Goal: Task Accomplishment & Management: Manage account settings

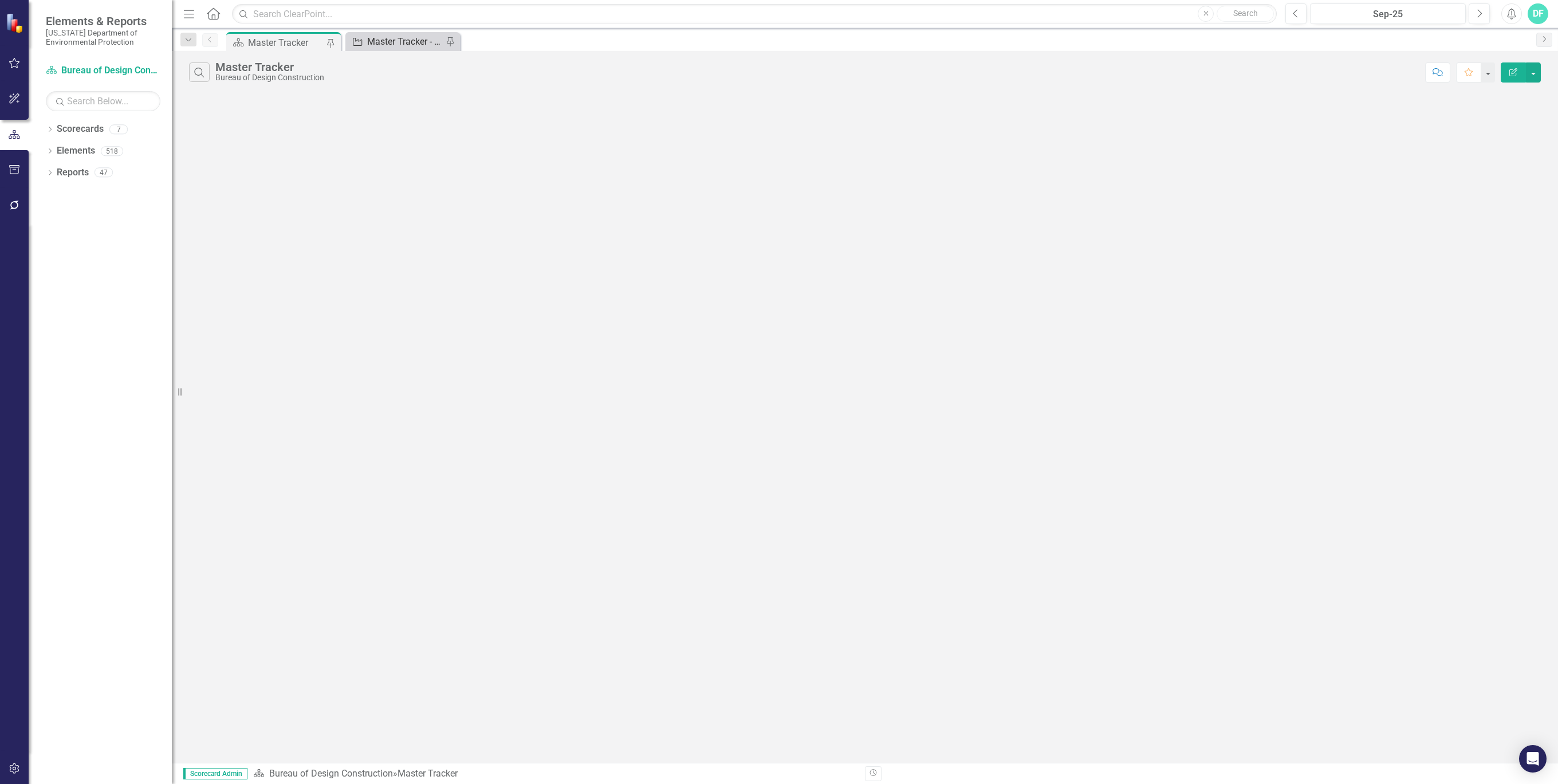
click at [405, 37] on div "Master Tracker - Current User" at bounding box center [405, 42] width 75 height 15
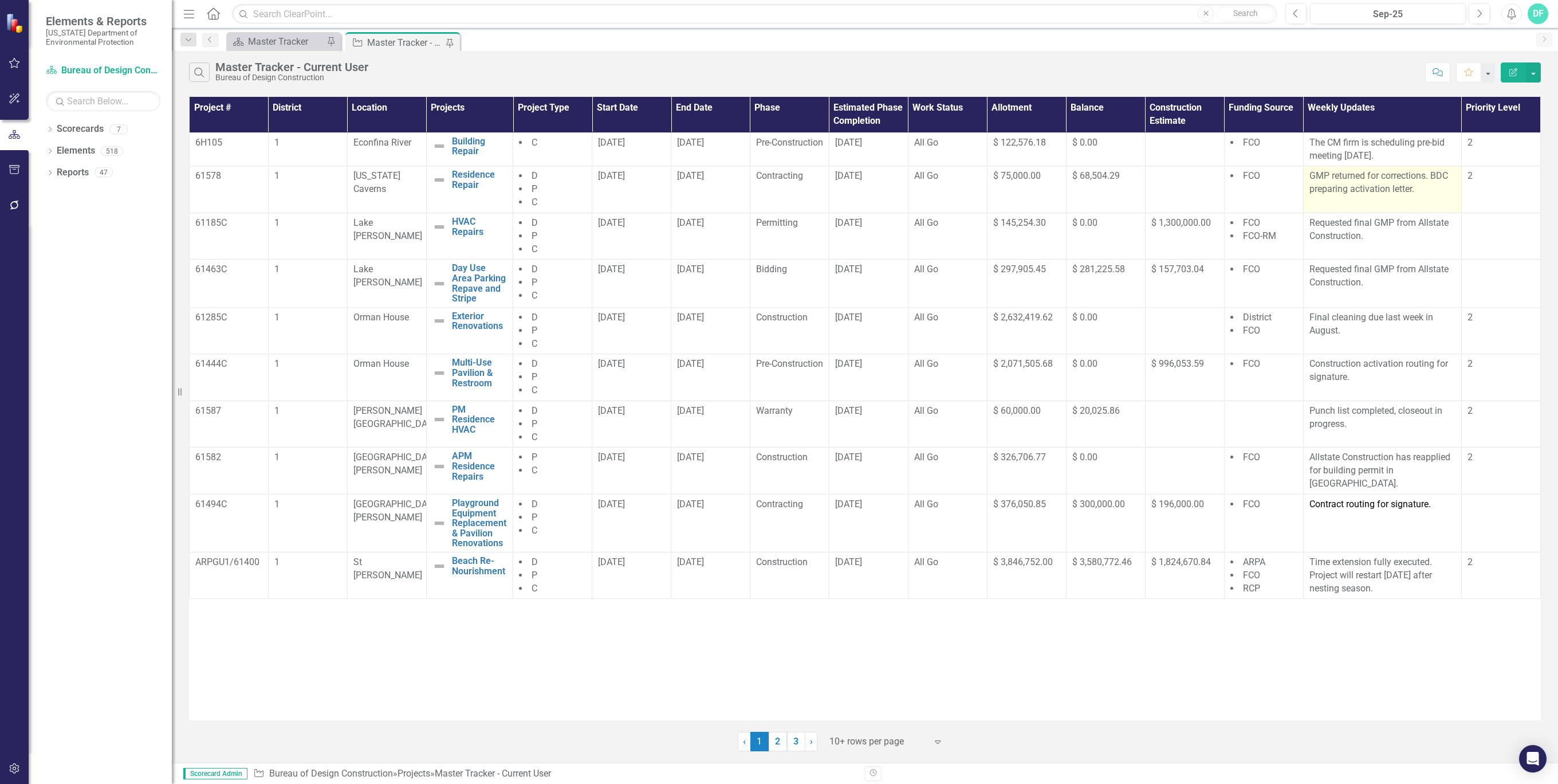
click at [1420, 185] on p "GMP returned for corrections. BDC preparing activation letter." at bounding box center [1383, 182] width 146 height 26
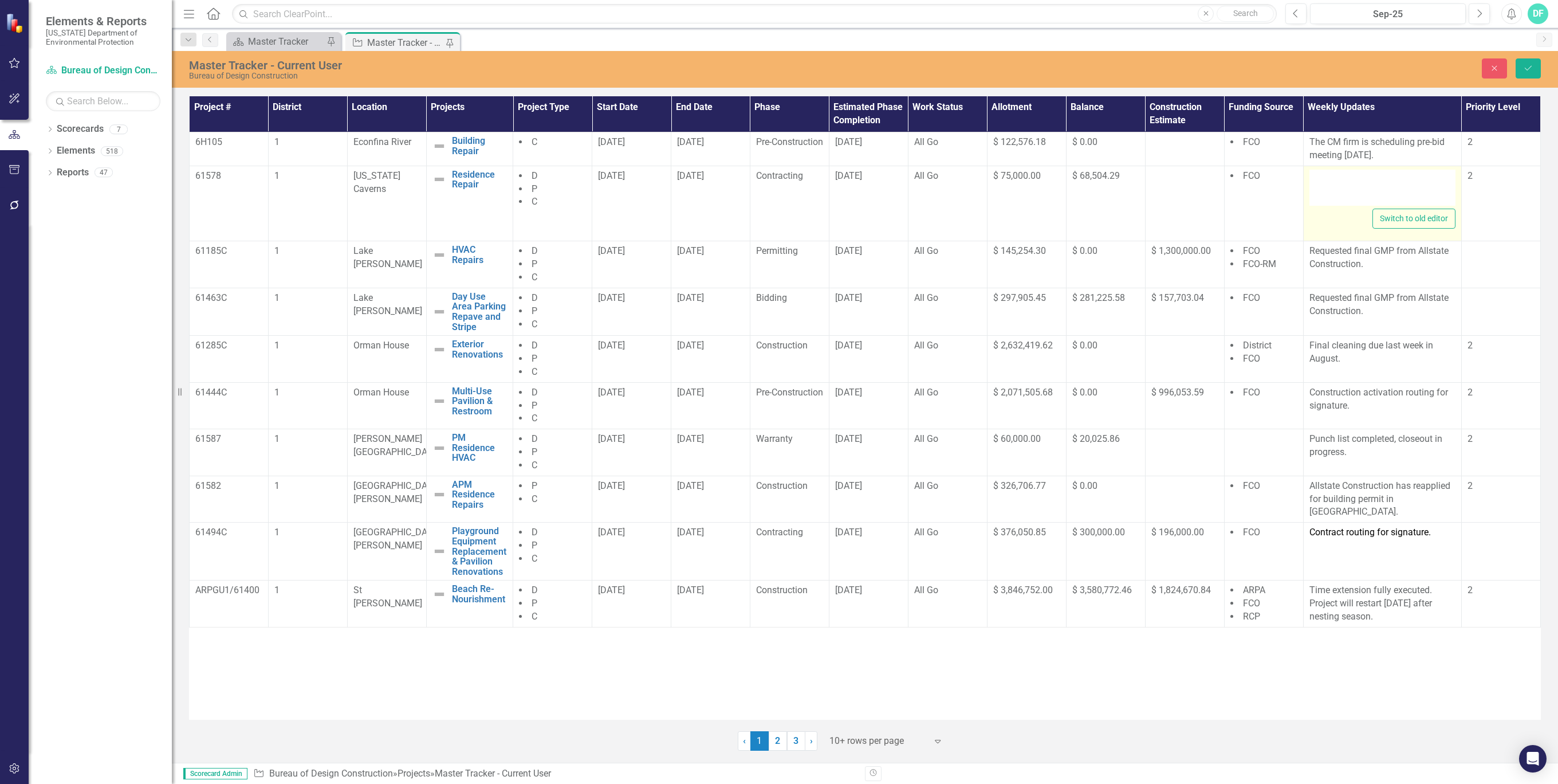
type textarea "<p>GMP returned for corrections. BDC preparing activation letter.</p>"
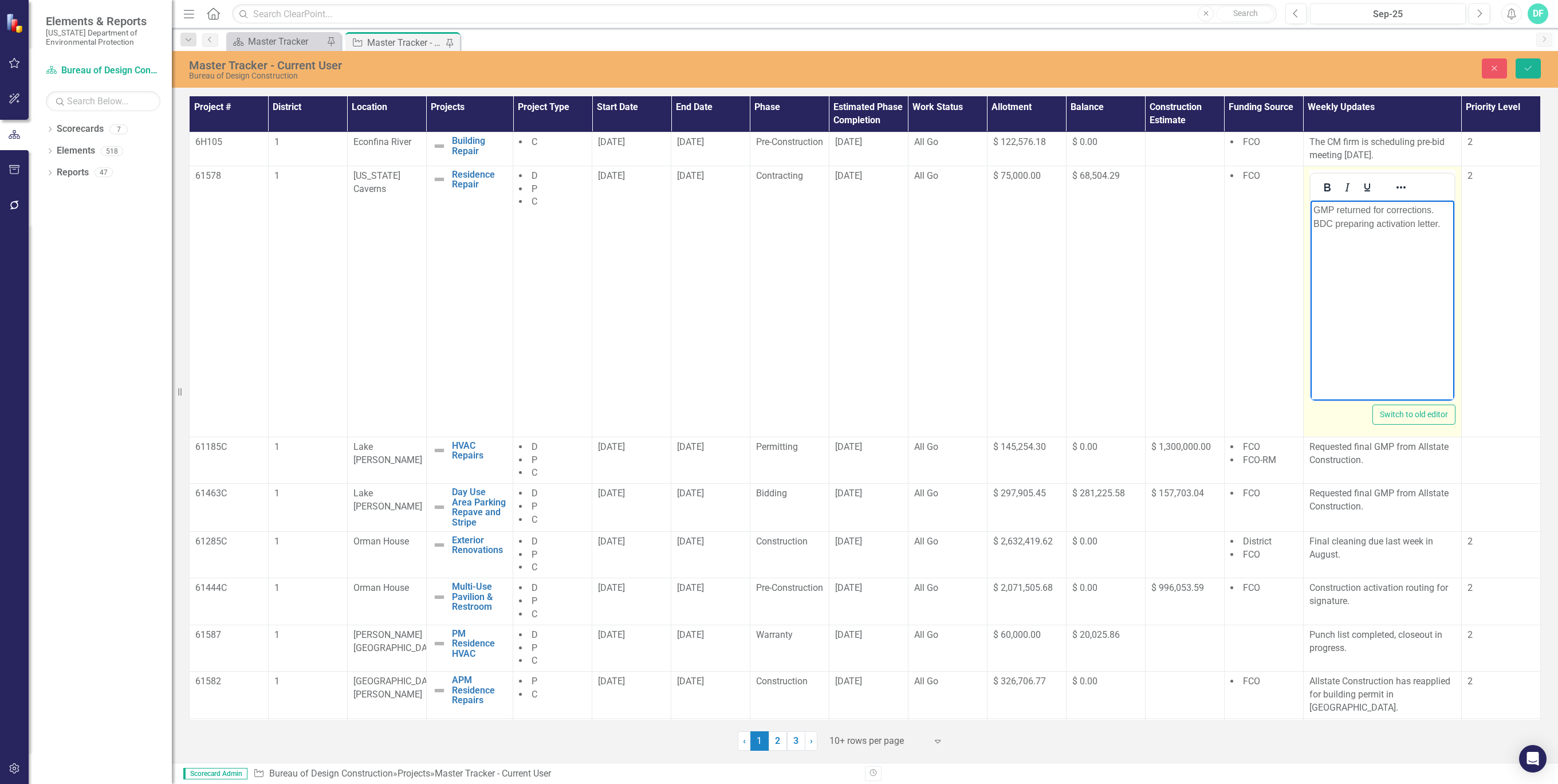
click at [1382, 223] on p "GMP returned for corrections. BDC preparing activation letter." at bounding box center [1382, 217] width 138 height 28
click at [1397, 212] on p "Activation letter." at bounding box center [1382, 210] width 138 height 14
click at [1529, 71] on icon "Save" at bounding box center [1528, 68] width 10 height 8
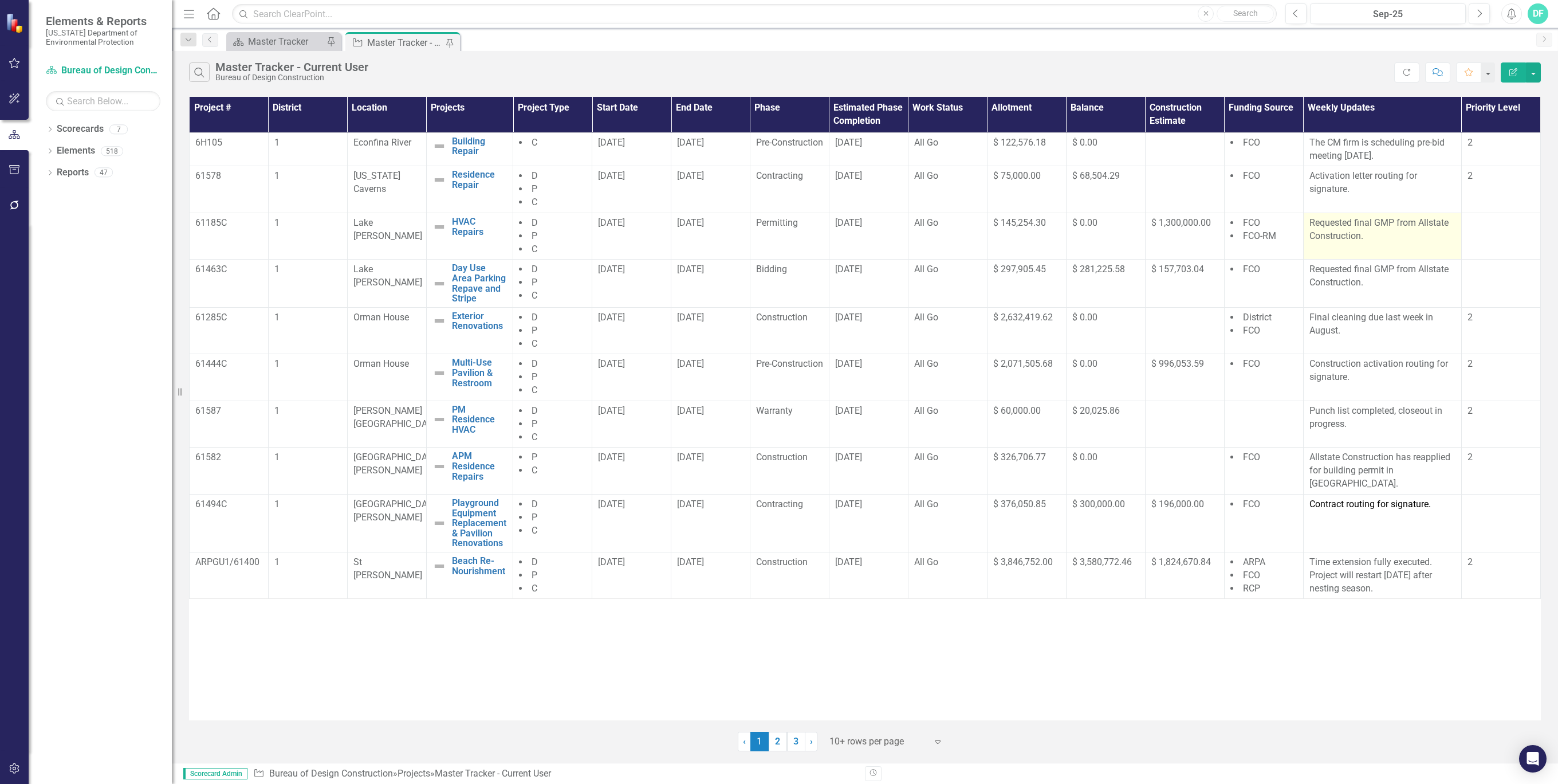
click at [1380, 239] on p "Requested final GMP from Allstate Construction." at bounding box center [1383, 229] width 146 height 26
click at [1355, 329] on p "Final cleaning due last week in August." at bounding box center [1383, 324] width 146 height 26
click at [1376, 375] on p "Construction activation routing for signature." at bounding box center [1383, 371] width 146 height 26
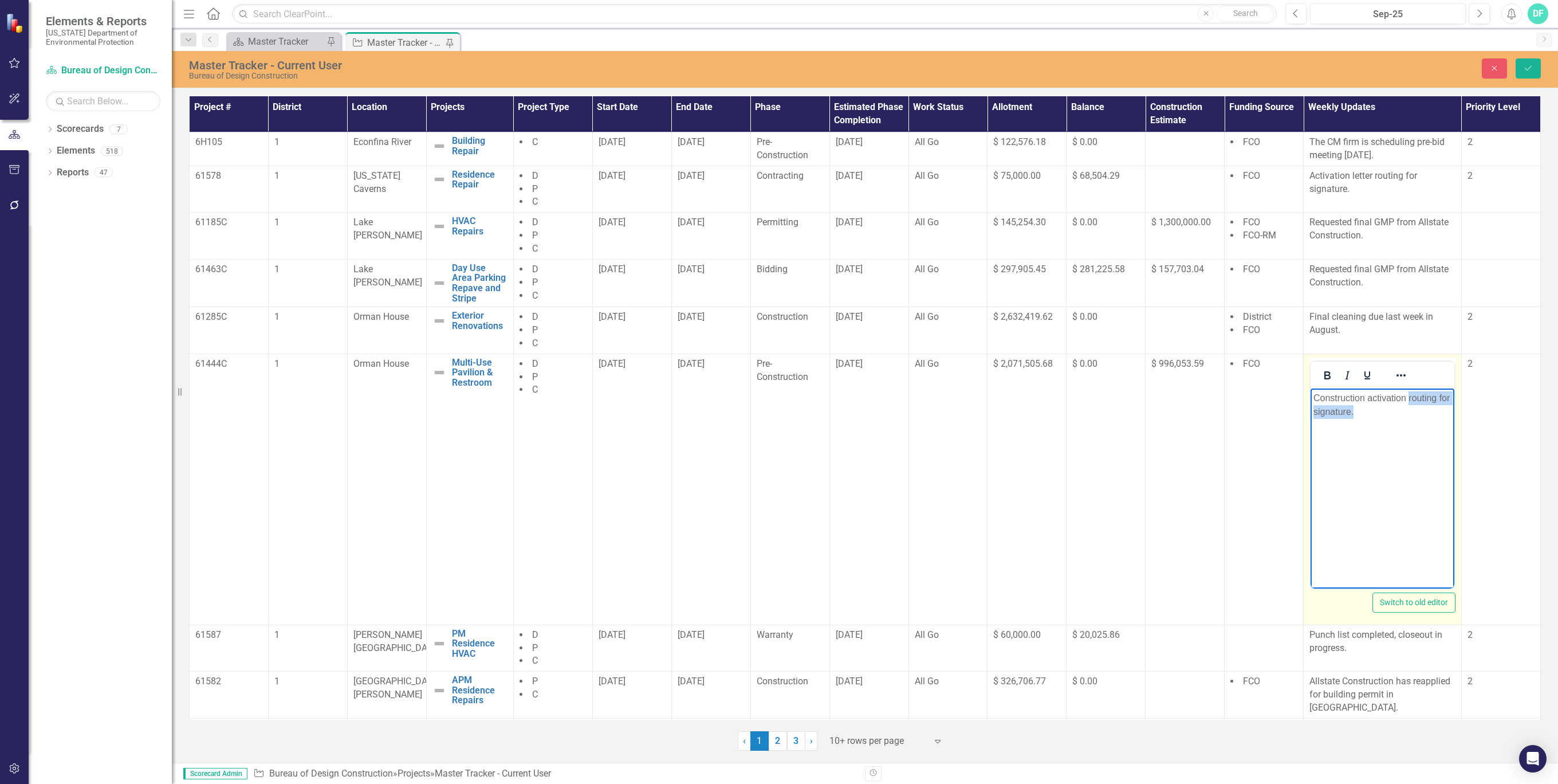
drag, startPoint x: 1386, startPoint y: 419, endPoint x: 1408, endPoint y: 395, distance: 32.6
click at [1408, 395] on body "Construction activation routing for signature." at bounding box center [1383, 473] width 144 height 172
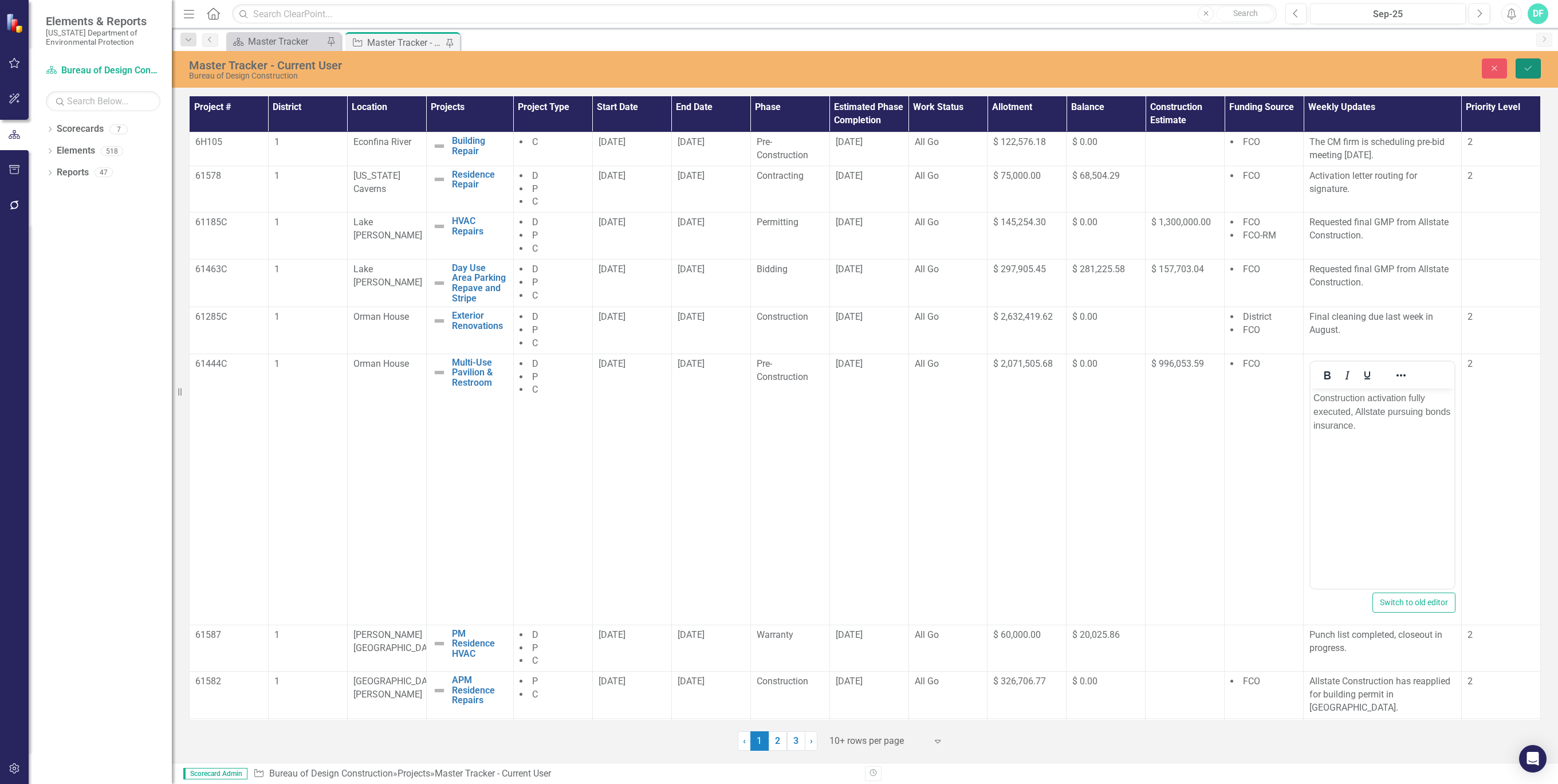
click at [1528, 63] on button "Save" at bounding box center [1528, 68] width 25 height 20
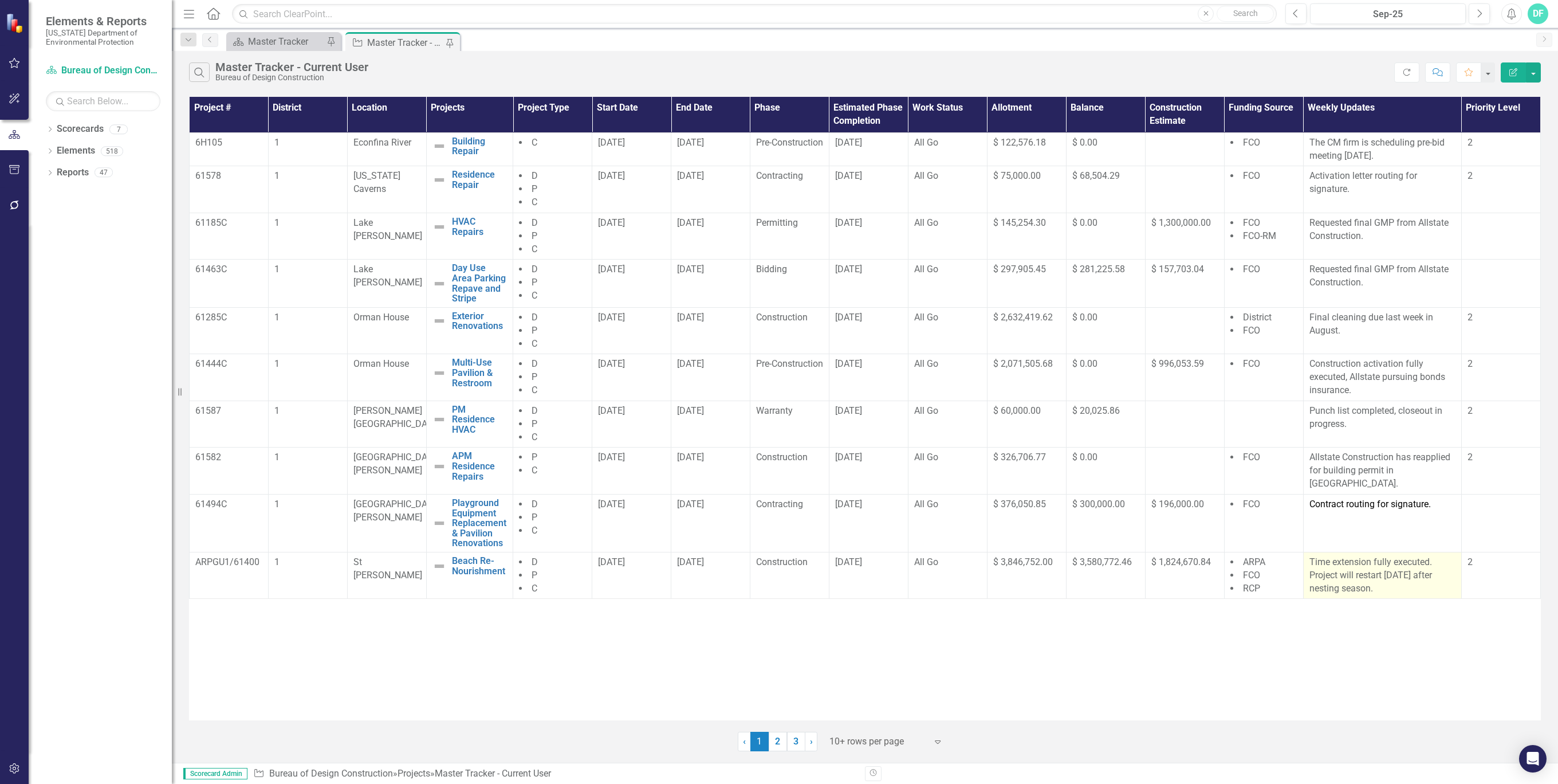
click at [1380, 587] on p "Time extension fully executed. Project will restart [DATE] after nesting season." at bounding box center [1383, 575] width 146 height 39
drag, startPoint x: 1379, startPoint y: 587, endPoint x: 1372, endPoint y: 589, distance: 7.3
click at [1372, 589] on p "Time extension fully executed. Project will restart [DATE] after nesting season." at bounding box center [1383, 575] width 146 height 39
click at [1379, 585] on p "Time extension fully executed. Project will restart [DATE] after nesting season." at bounding box center [1383, 575] width 146 height 39
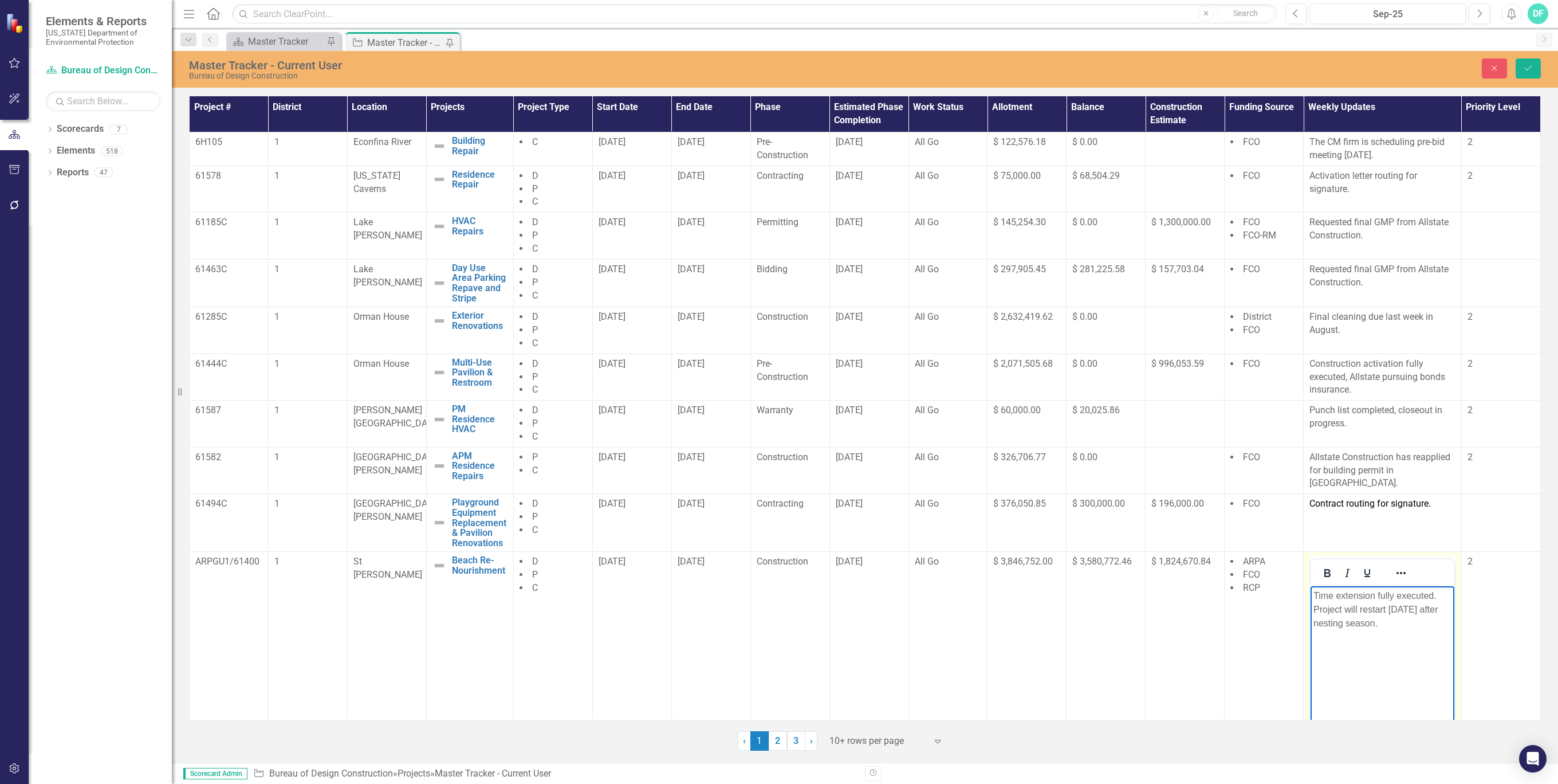
drag, startPoint x: 1385, startPoint y: 626, endPoint x: 1311, endPoint y: 597, distance: 79.5
click at [1311, 597] on body "Time extension fully executed. Project will restart [DATE] after nesting season." at bounding box center [1383, 672] width 144 height 172
drag, startPoint x: 1318, startPoint y: 592, endPoint x: 2627, endPoint y: 1172, distance: 1431.7
click at [1318, 592] on p "weekly meetings will begin" at bounding box center [1382, 596] width 138 height 14
click at [1440, 596] on p "Weekly meetings will begin" at bounding box center [1382, 596] width 138 height 14
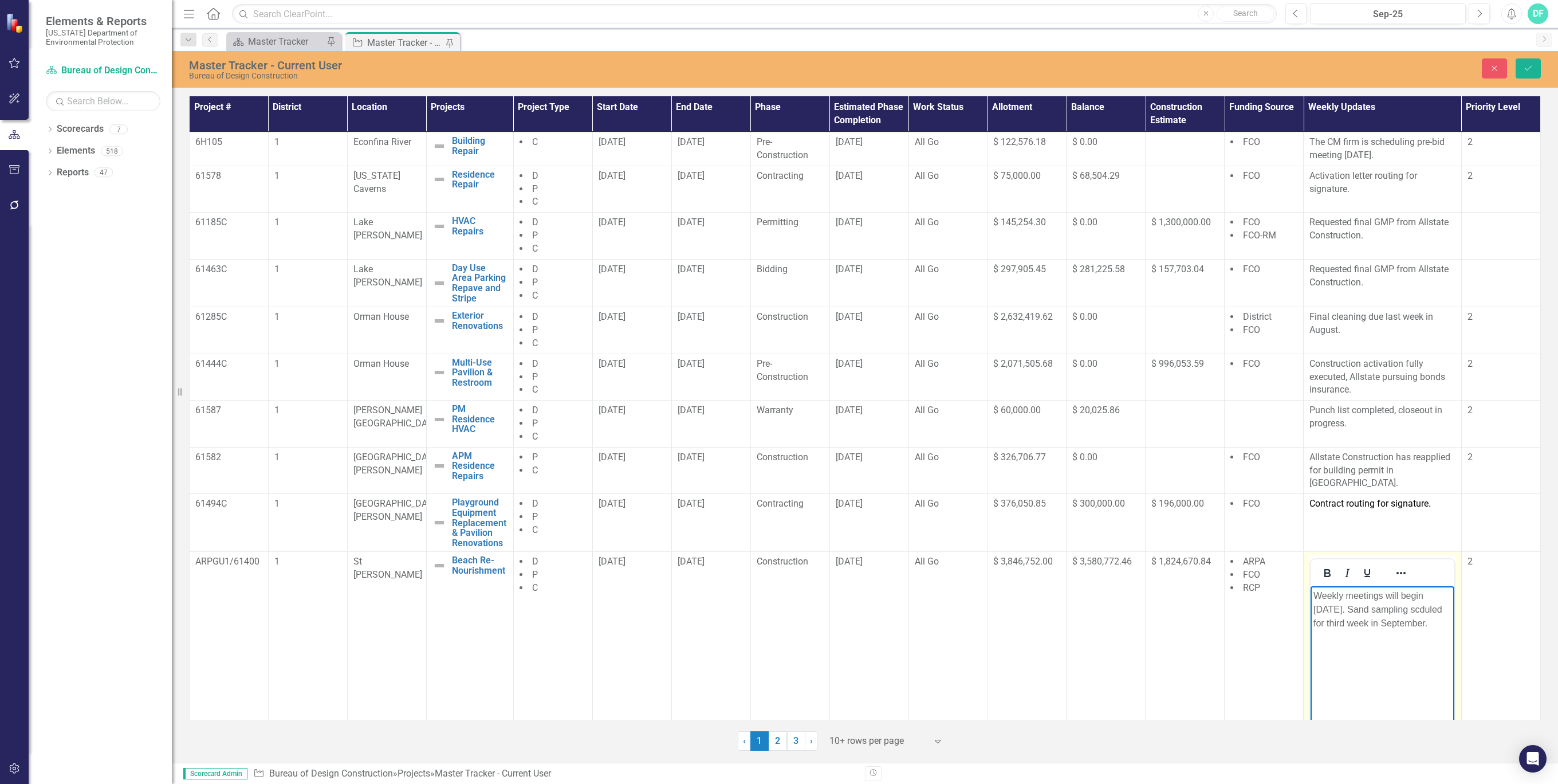
drag, startPoint x: 1415, startPoint y: 609, endPoint x: 1423, endPoint y: 653, distance: 44.7
click at [1423, 656] on body "Weekly meetings will begin [DATE]. Sand sampling scduled for third week in Sept…" at bounding box center [1383, 672] width 144 height 172
click at [1407, 605] on p "Weekly meetings will begin [DATE]. Sand sampling scheduled for third week in Se…" at bounding box center [1382, 616] width 138 height 55
click at [1413, 669] on body "Weekly meetings will begin [DATE]. Sand sampling tentatively scheduled for thir…" at bounding box center [1383, 672] width 144 height 172
click at [1526, 69] on icon "submit" at bounding box center [1528, 68] width 7 height 5
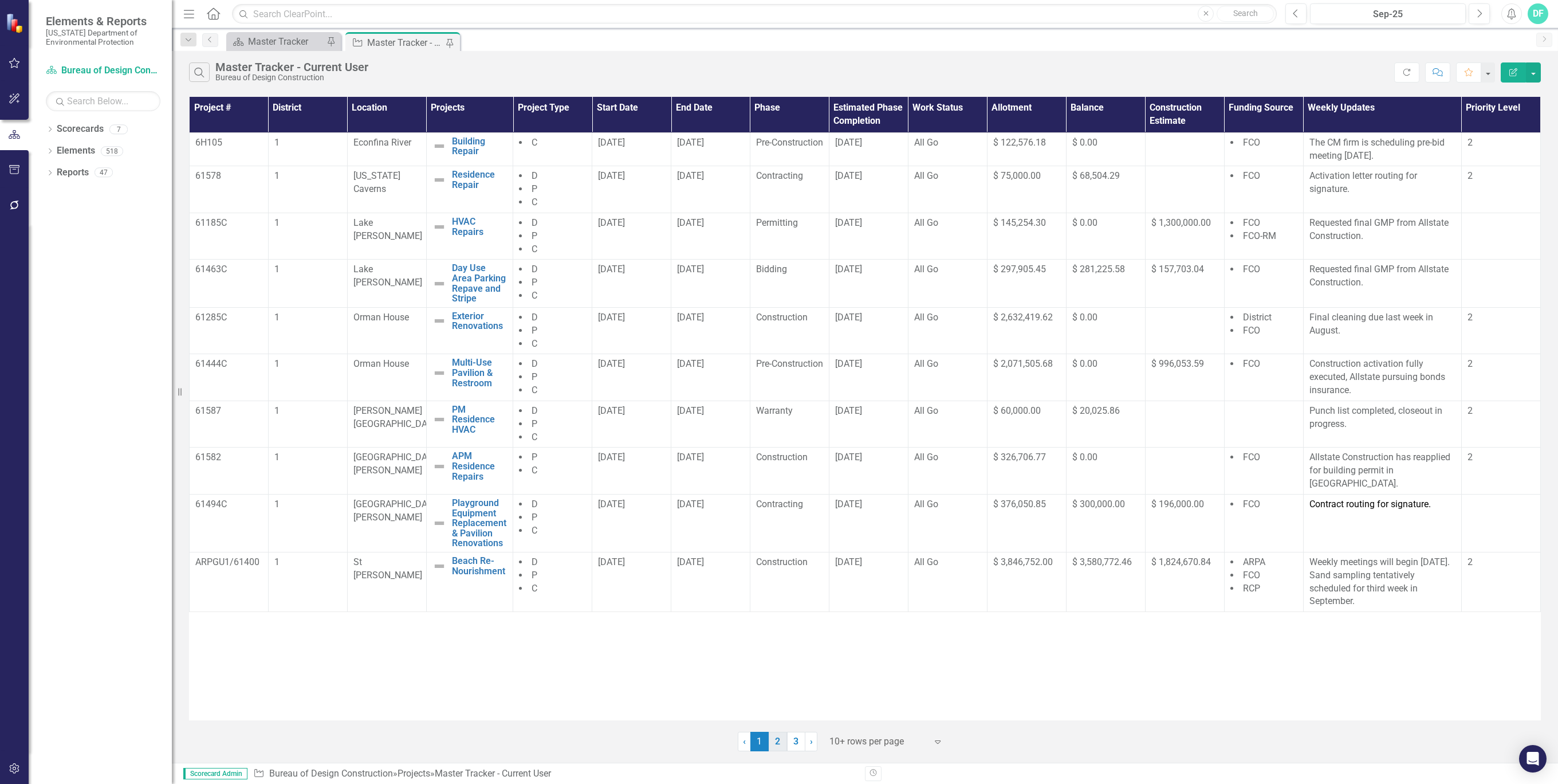
click at [779, 739] on link "2" at bounding box center [778, 741] width 18 height 19
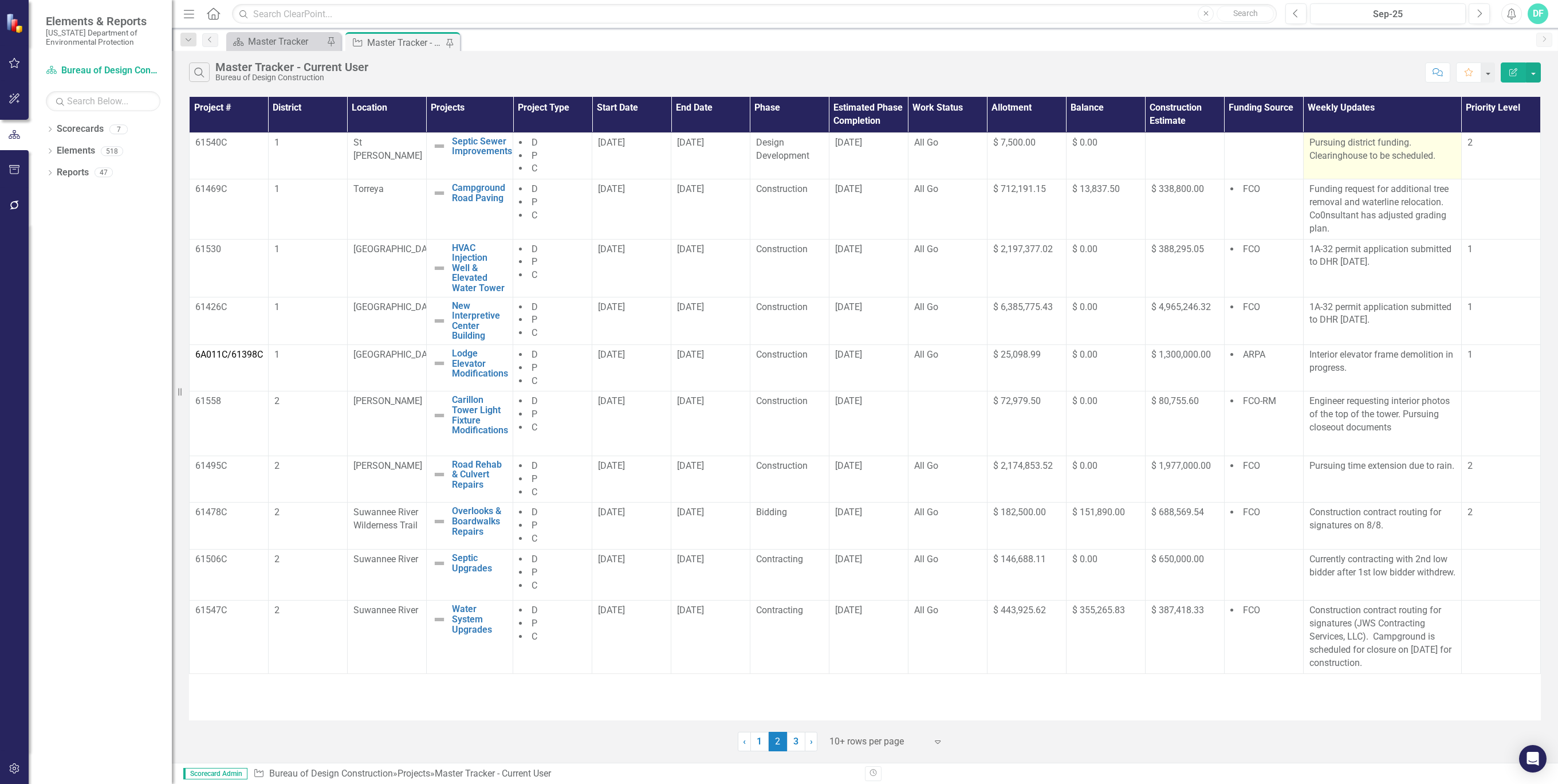
click at [1418, 142] on p "Pursuing district funding. Clearinghouse to be scheduled." at bounding box center [1383, 149] width 146 height 26
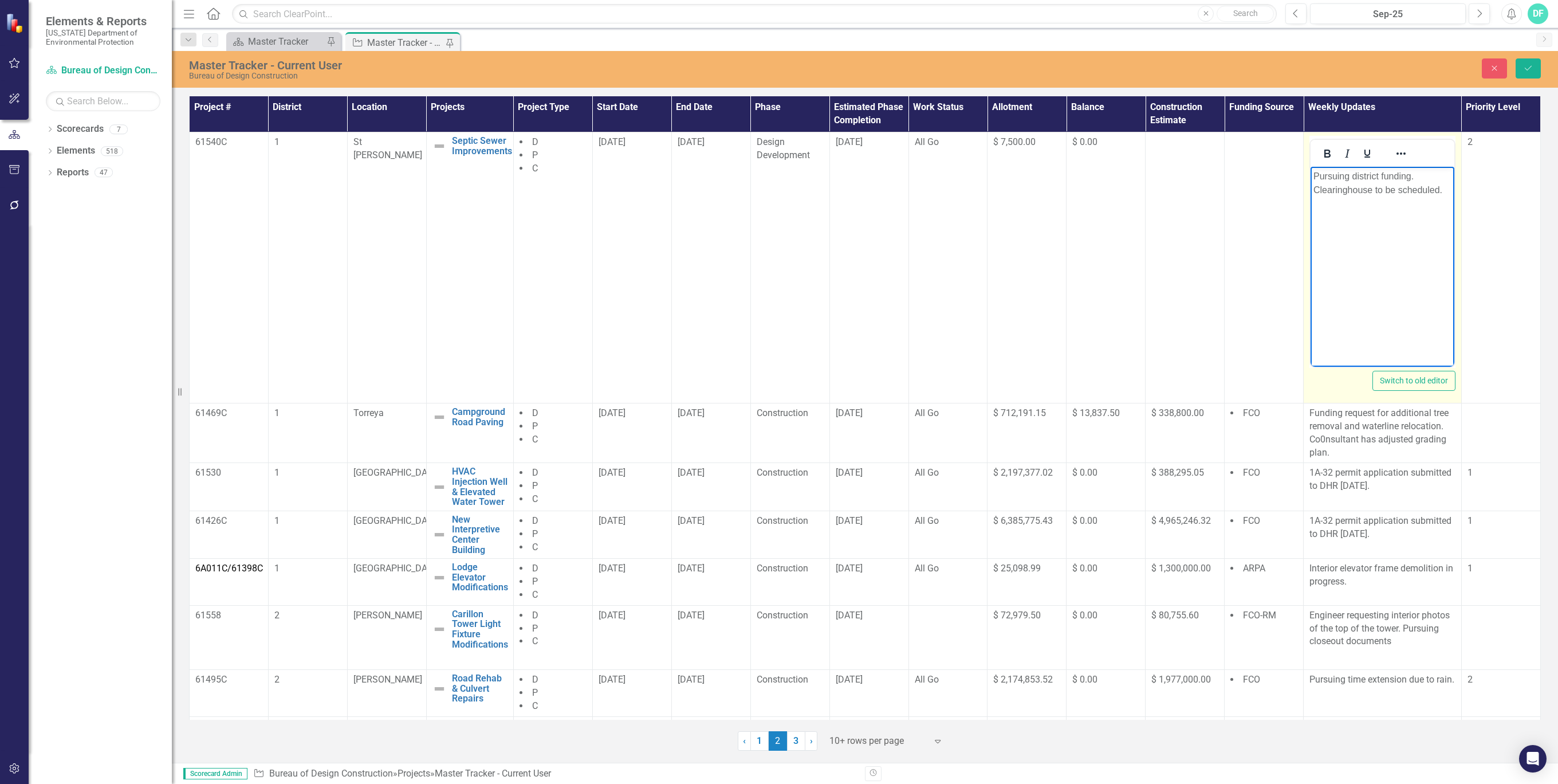
drag, startPoint x: 2729, startPoint y: 309, endPoint x: 1419, endPoint y: 172, distance: 1317.1
click at [1421, 172] on body "Pursuing district funding. Clearinghouse to be scheduled." at bounding box center [1383, 252] width 144 height 172
click at [1357, 173] on p "Pursuing district funding. Clearinghouse to be scheduled." at bounding box center [1382, 183] width 138 height 28
click at [1373, 178] on p "District funding. Clearinghouse to be scheduled." at bounding box center [1382, 183] width 138 height 28
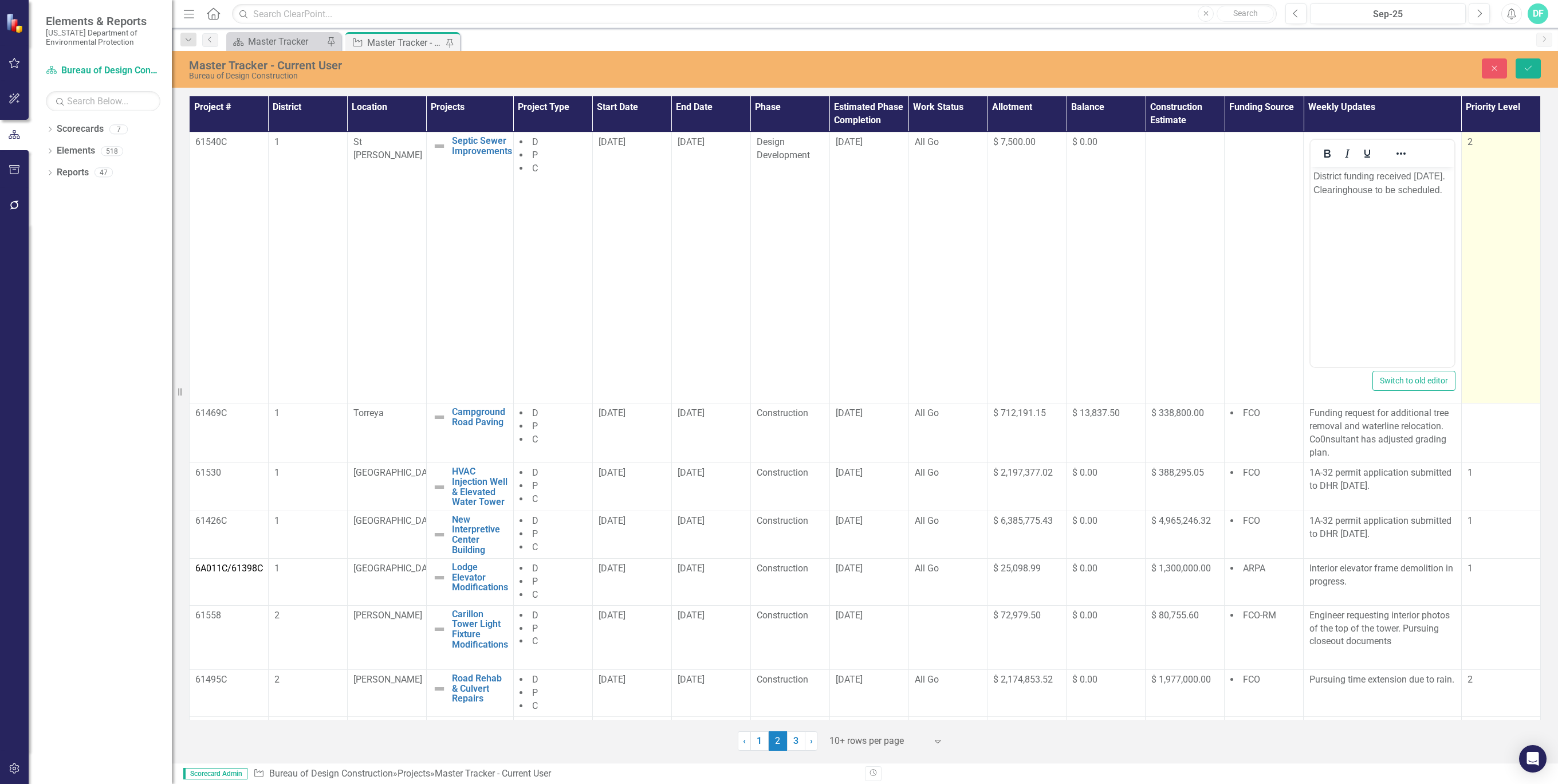
click at [1473, 218] on td "2" at bounding box center [1501, 268] width 79 height 271
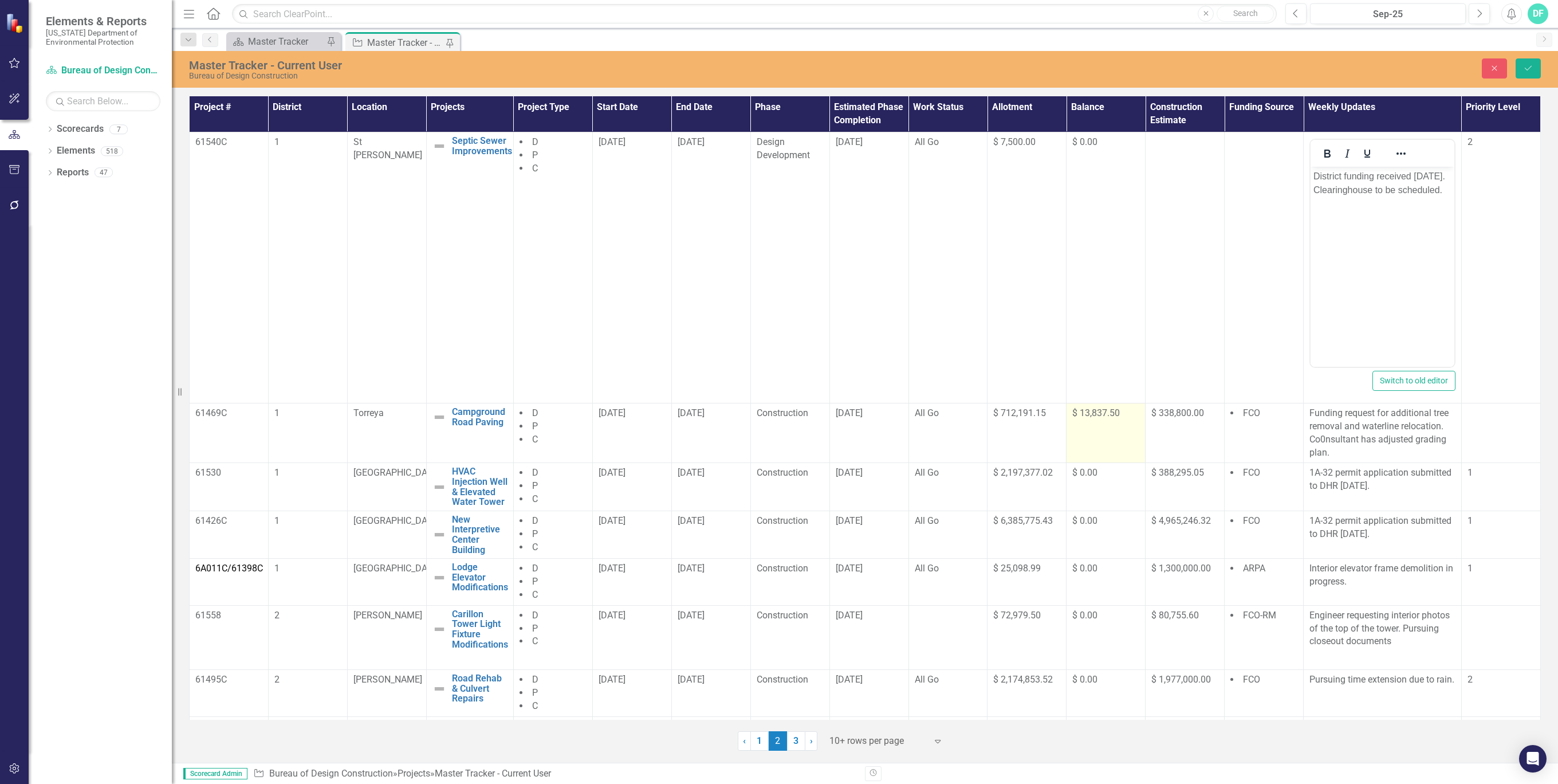
click at [1113, 422] on td "$ 13,837.50" at bounding box center [1106, 432] width 79 height 59
click at [1360, 432] on p "Funding request for additional tree removal and waterline relocation. Co0nsulta…" at bounding box center [1383, 433] width 146 height 52
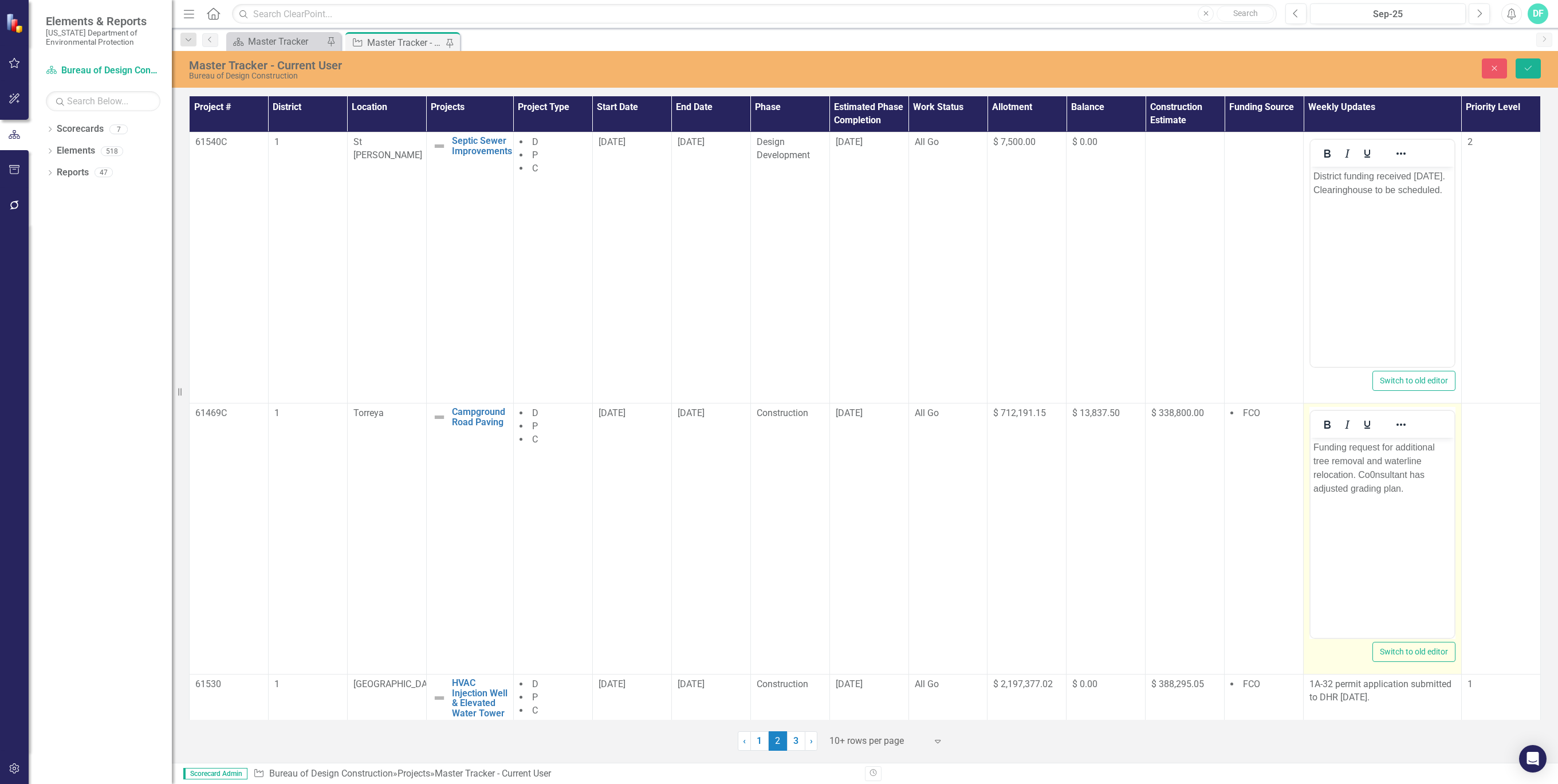
drag, startPoint x: 2671, startPoint y: 870, endPoint x: 1366, endPoint y: 479, distance: 1362.3
click at [1366, 479] on p "Funding request for additional tree removal and waterline relocation. Co0nsulta…" at bounding box center [1382, 468] width 138 height 55
click at [1374, 476] on p "Funding request for additional tree removal and waterline relocation. Co0nsulta…" at bounding box center [1382, 468] width 138 height 55
click at [1525, 70] on icon "Save" at bounding box center [1528, 68] width 10 height 8
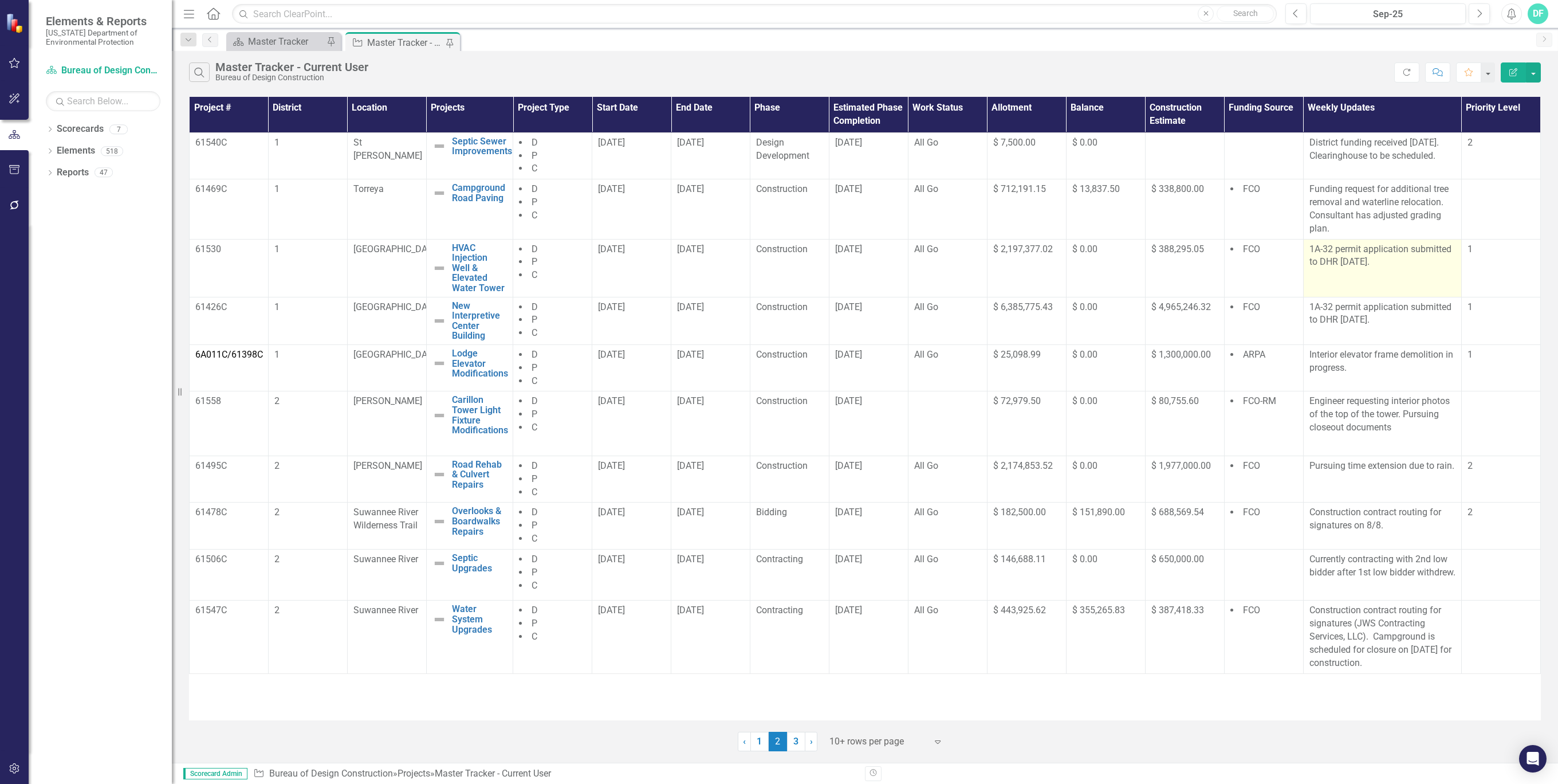
click at [1386, 264] on p "1A-32 permit application submitted to DHR [DATE]." at bounding box center [1383, 256] width 146 height 26
click at [1382, 262] on p "1A-32 permit application submitted to DHR [DATE]." at bounding box center [1383, 256] width 146 height 26
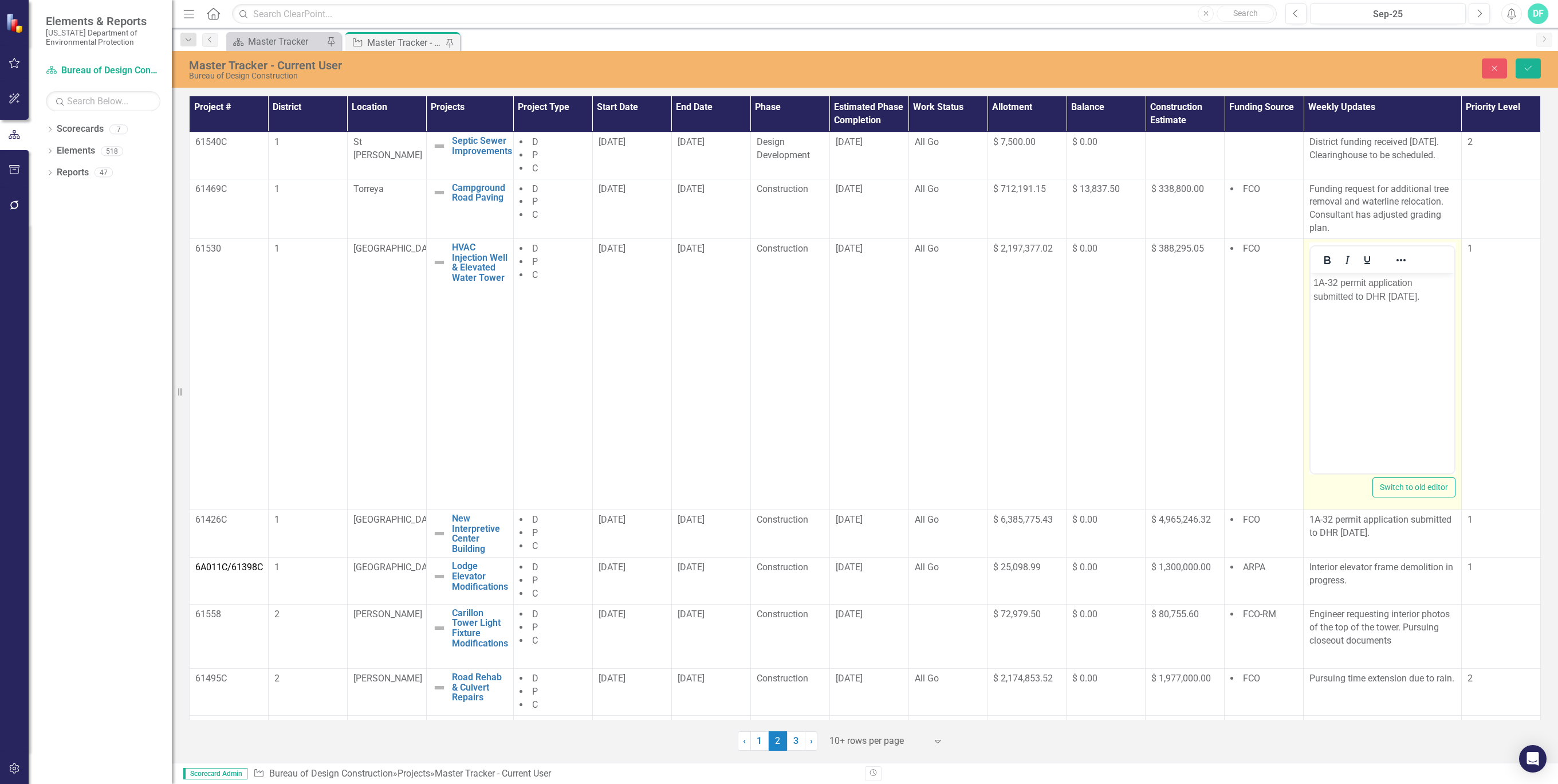
click at [1432, 295] on p "1A-32 permit application submitted to DHR [DATE]." at bounding box center [1382, 289] width 138 height 28
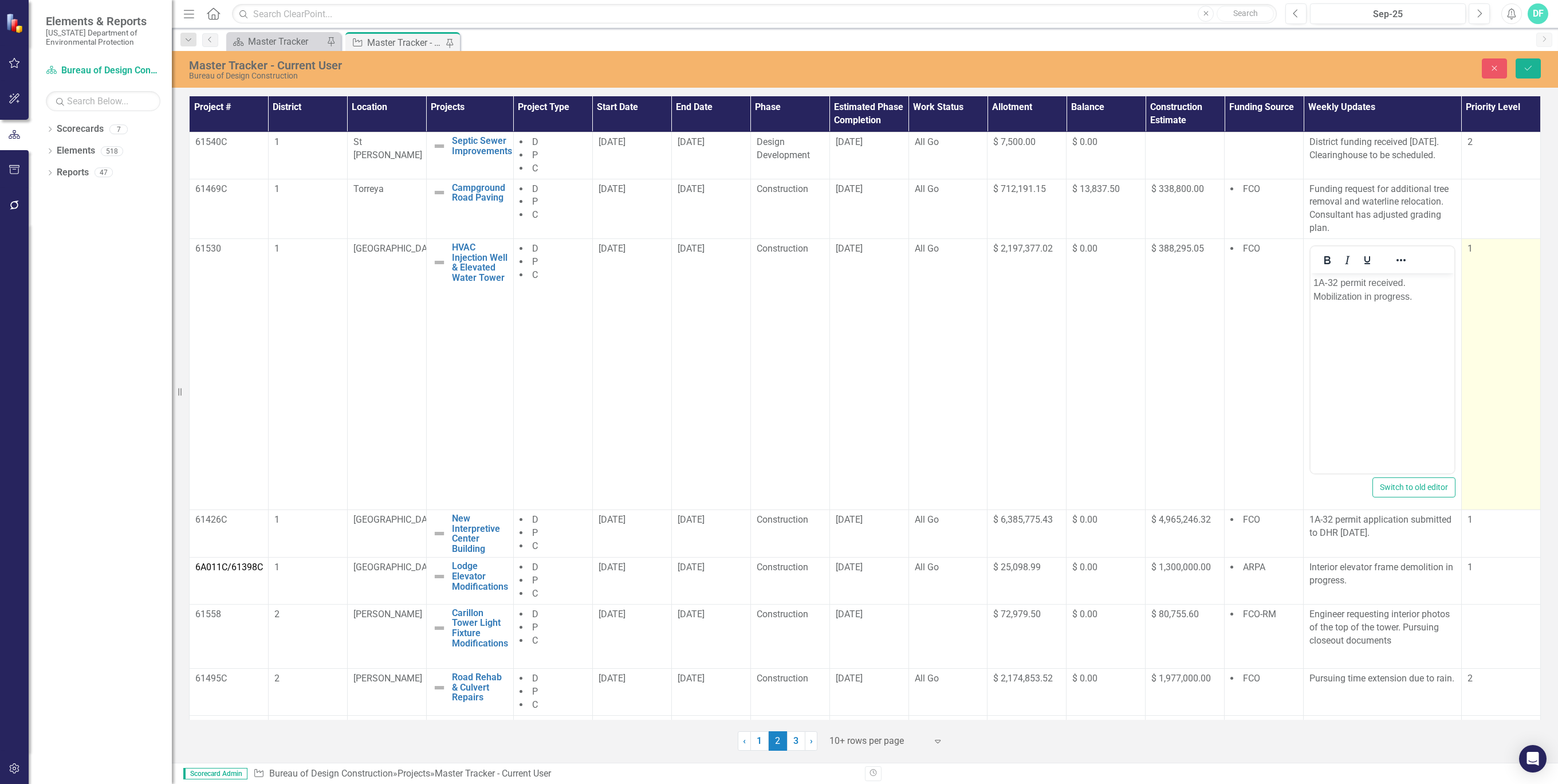
click at [1470, 429] on td "1" at bounding box center [1501, 374] width 79 height 271
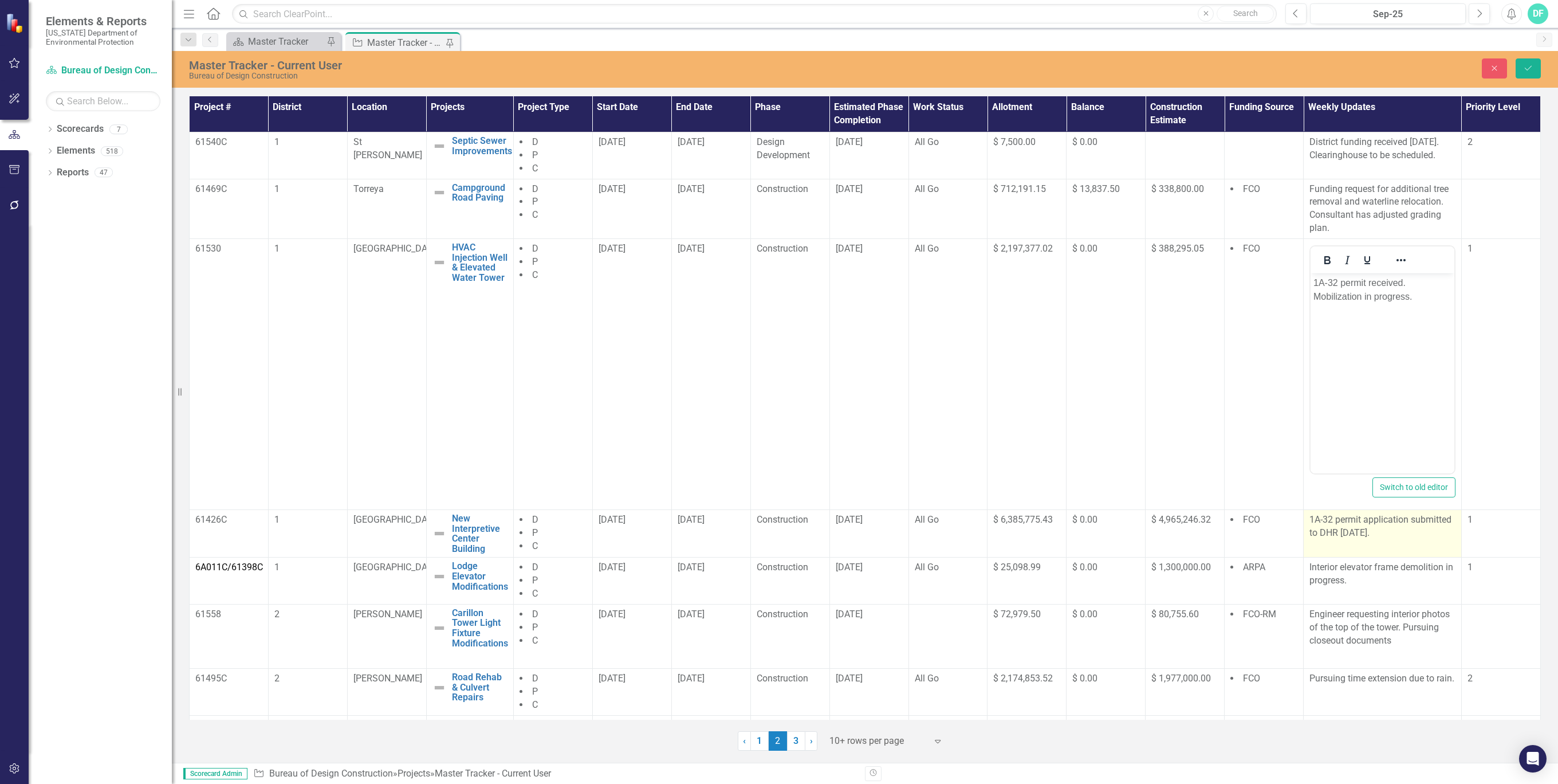
click at [1392, 531] on p "1A-32 permit application submitted to DHR [DATE]." at bounding box center [1383, 526] width 146 height 26
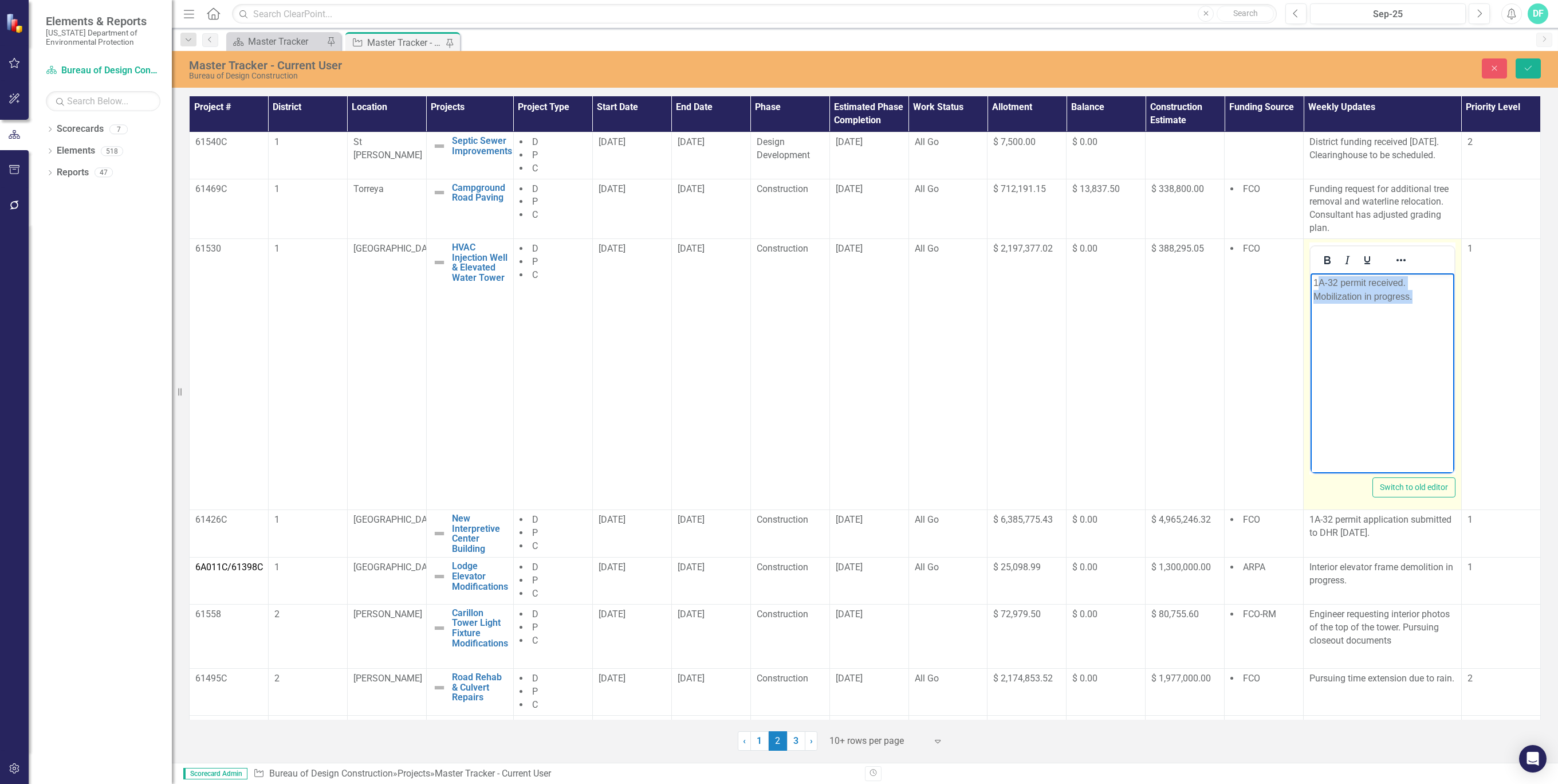
drag, startPoint x: 1413, startPoint y: 297, endPoint x: 1318, endPoint y: 284, distance: 95.9
click at [1318, 284] on p "1A-32 permit received. Mobilization in progress." at bounding box center [1382, 289] width 138 height 28
click at [1403, 345] on body "1A-32 permit received. Mobilization in progress." at bounding box center [1383, 358] width 144 height 172
drag, startPoint x: 1416, startPoint y: 293, endPoint x: 2614, endPoint y: 555, distance: 1226.3
click at [1311, 282] on html "1A-32 permit received. Mobilization in progress." at bounding box center [1383, 358] width 144 height 172
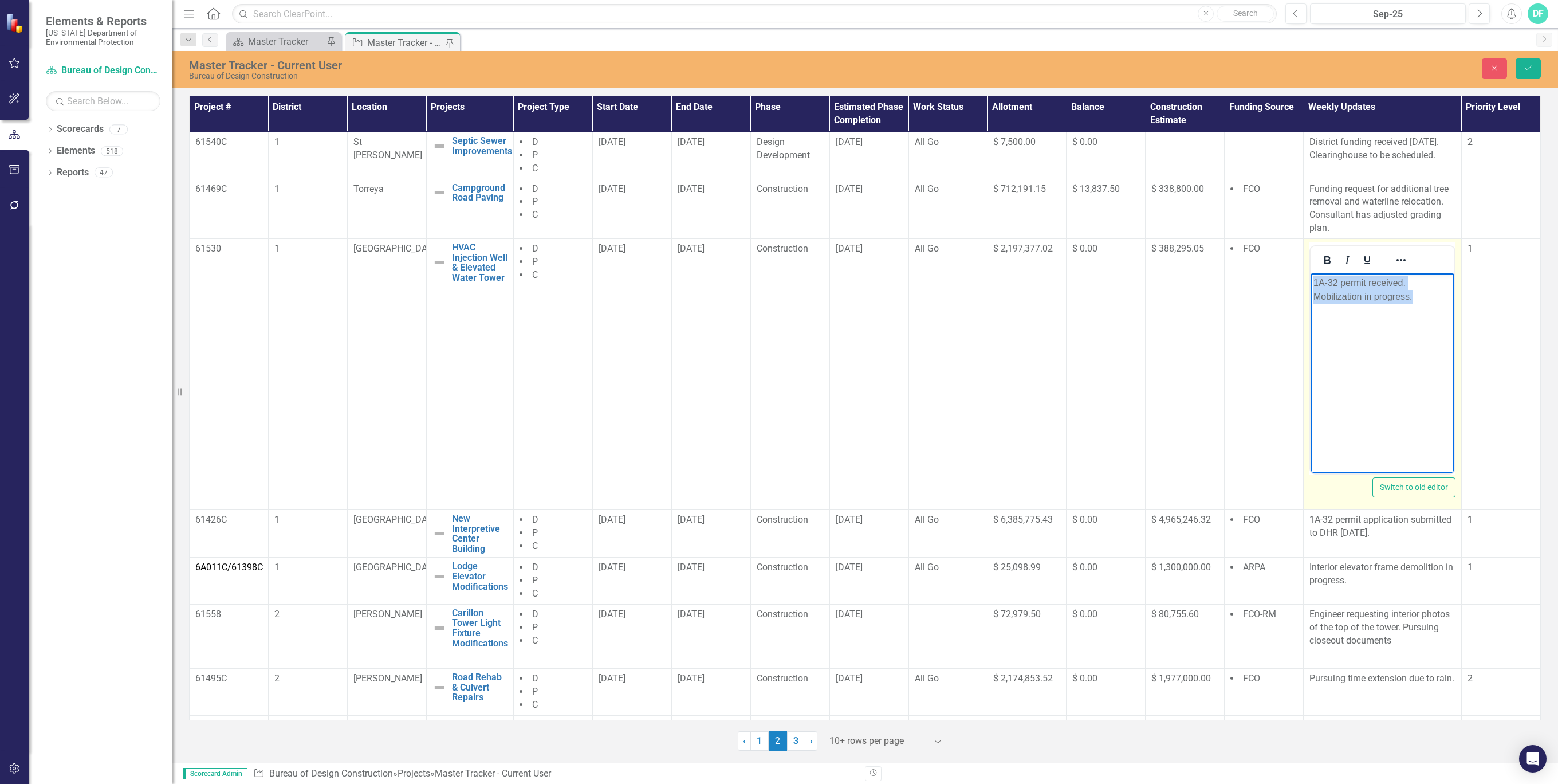
copy p "1A-32 permit received. Mobilization in progress."
click at [1391, 539] on p "1A-32 permit application submitted to DHR [DATE]." at bounding box center [1383, 526] width 146 height 26
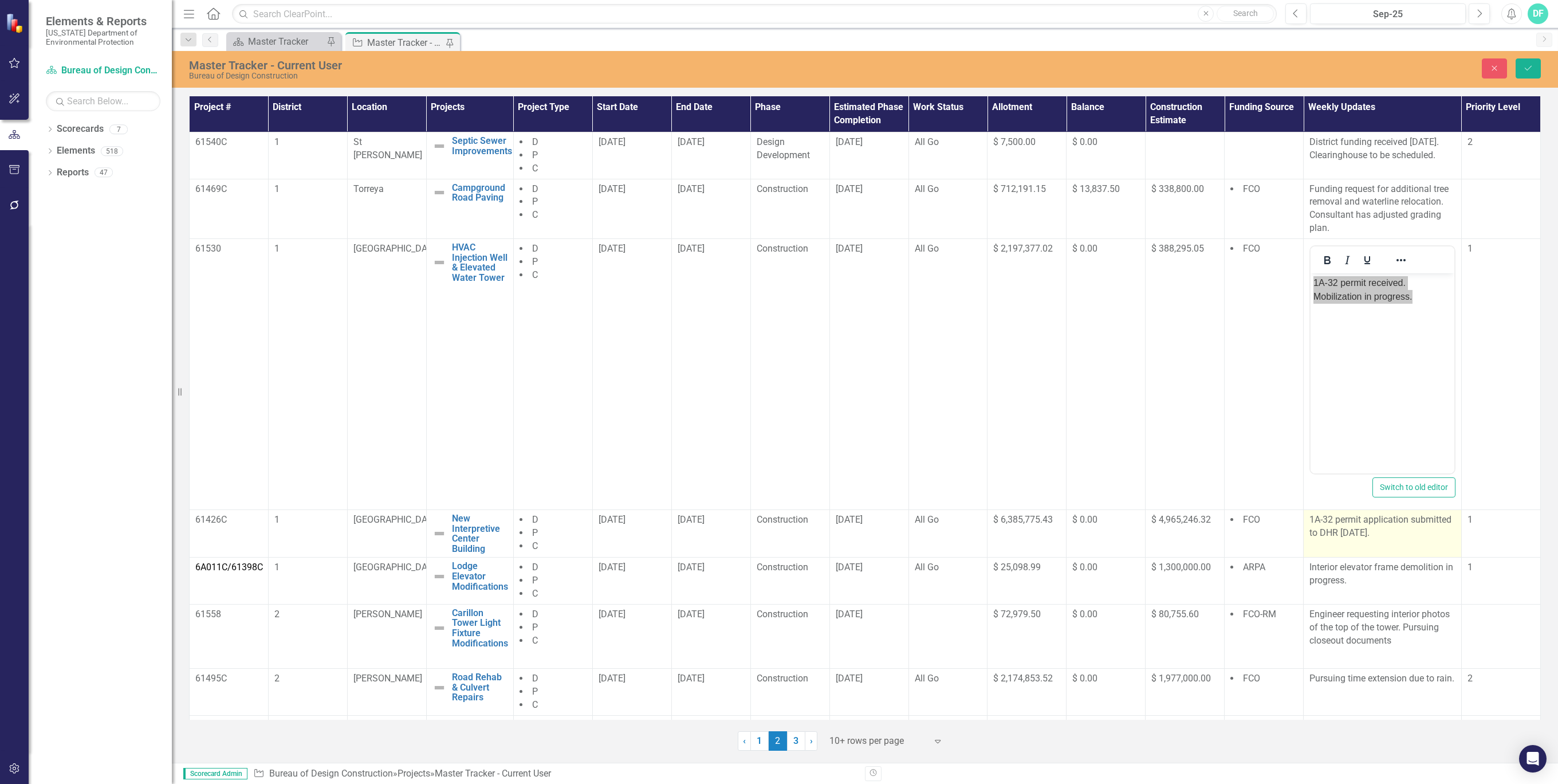
click at [1391, 539] on p "1A-32 permit application submitted to DHR [DATE]." at bounding box center [1383, 526] width 146 height 26
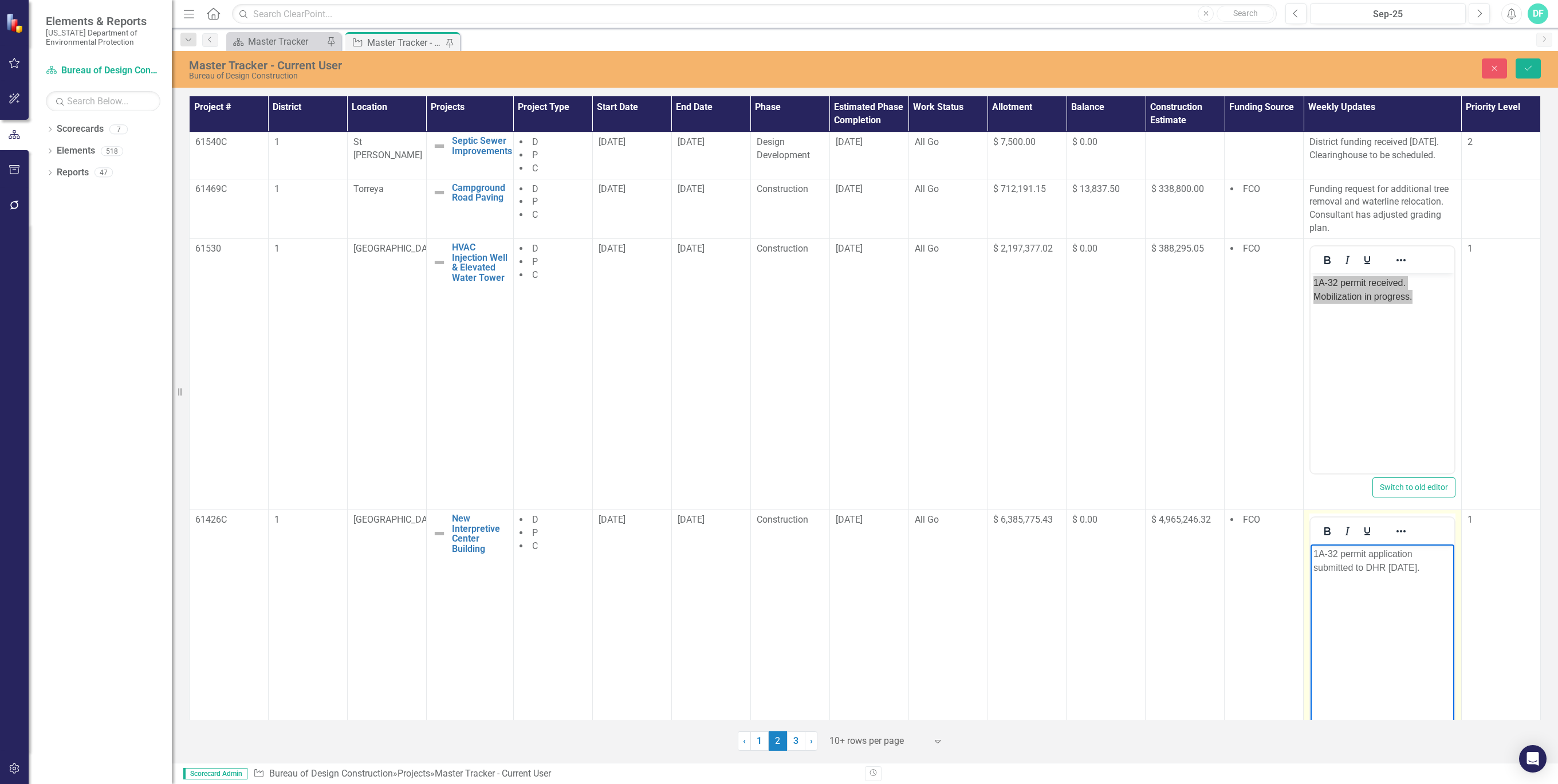
drag, startPoint x: 1423, startPoint y: 563, endPoint x: 1312, endPoint y: 551, distance: 111.6
click at [1312, 551] on body "1A-32 permit application submitted to DHR [DATE]." at bounding box center [1383, 629] width 144 height 172
paste body "Rich Text Area. Press ALT-0 for help."
click at [1525, 68] on icon "submit" at bounding box center [1528, 68] width 7 height 5
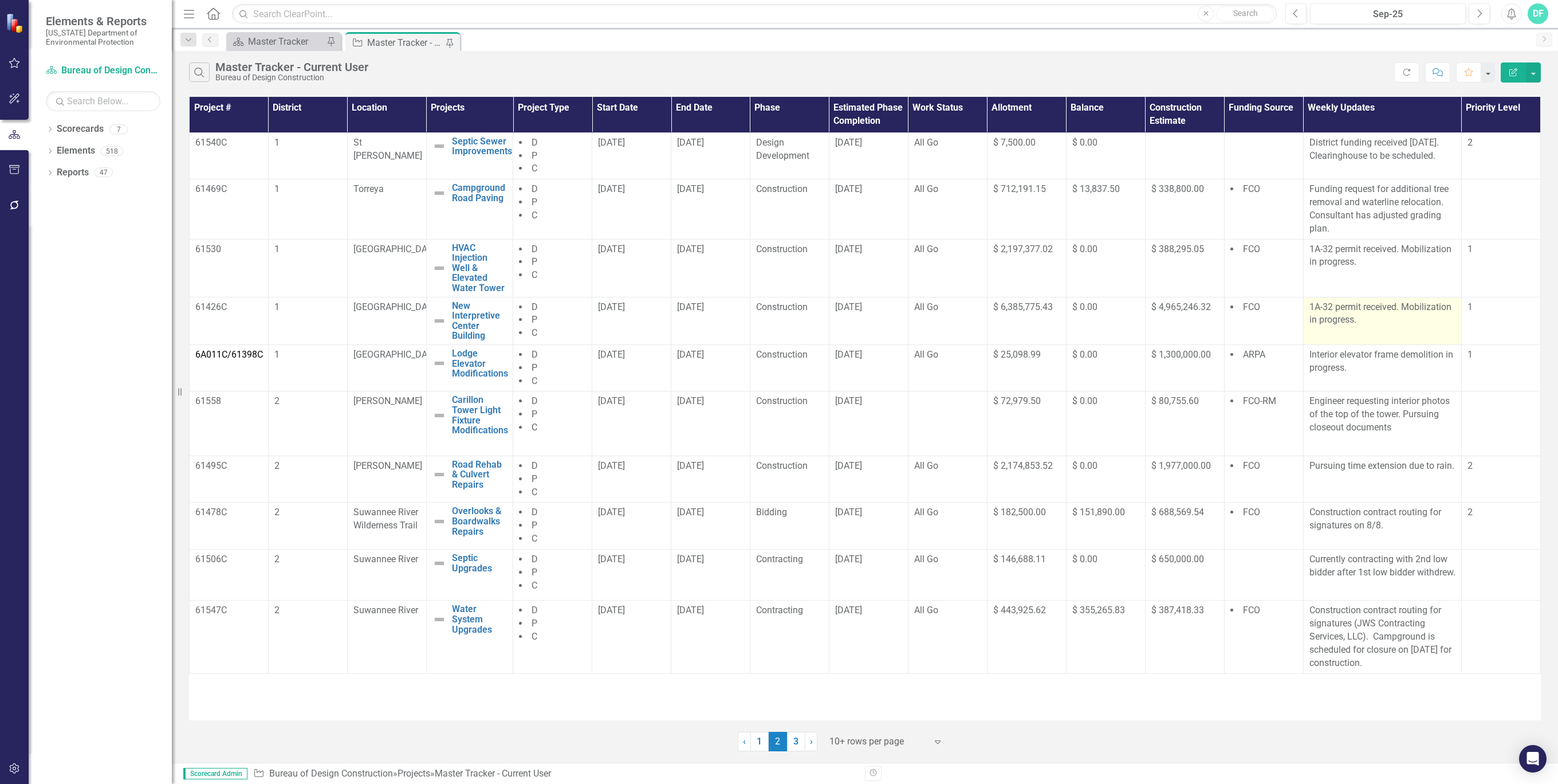
click at [1394, 324] on p "1A-32 permit received. Mobilization in progress." at bounding box center [1383, 314] width 146 height 26
click at [1378, 322] on p "1A-32 permit received. Mobilization in progress." at bounding box center [1383, 314] width 146 height 26
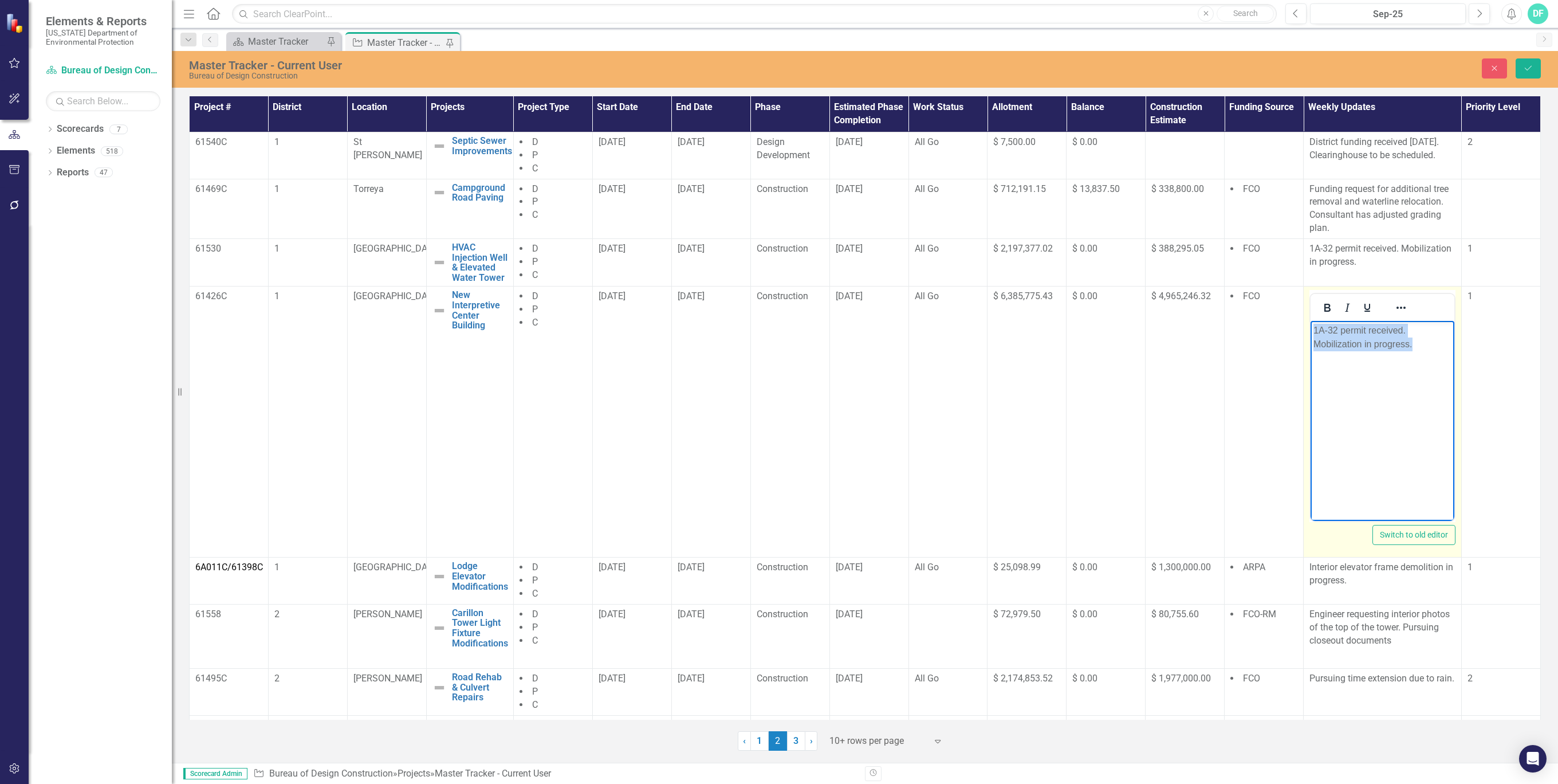
drag, startPoint x: 1420, startPoint y: 344, endPoint x: 1312, endPoint y: 334, distance: 108.5
click at [1312, 334] on body "1A-32 permit received. Mobilization in progress." at bounding box center [1383, 406] width 144 height 172
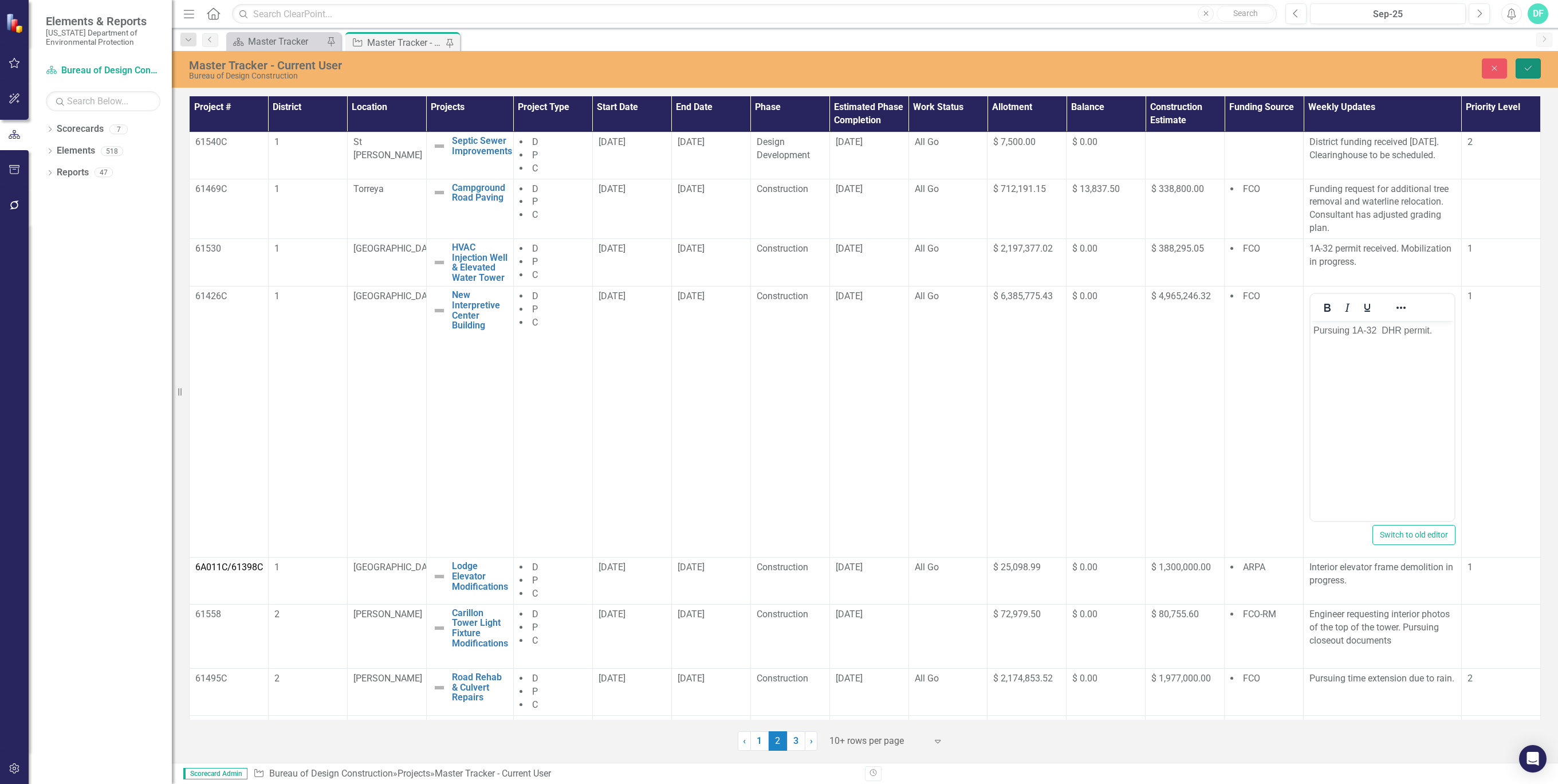
click at [1530, 71] on icon "Save" at bounding box center [1528, 68] width 10 height 8
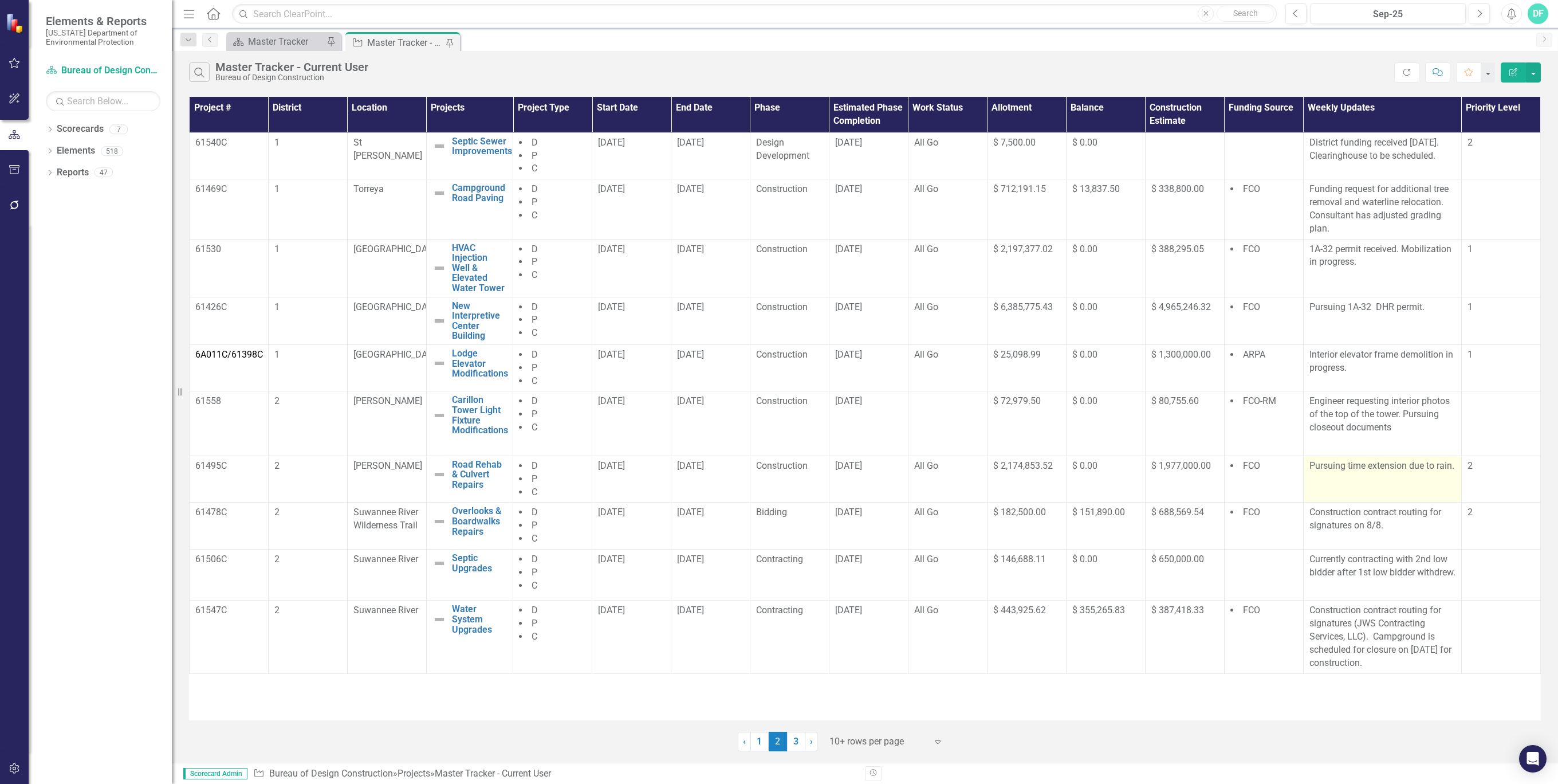
click at [1367, 472] on p "Pursuing time extension due to rain." at bounding box center [1383, 465] width 146 height 13
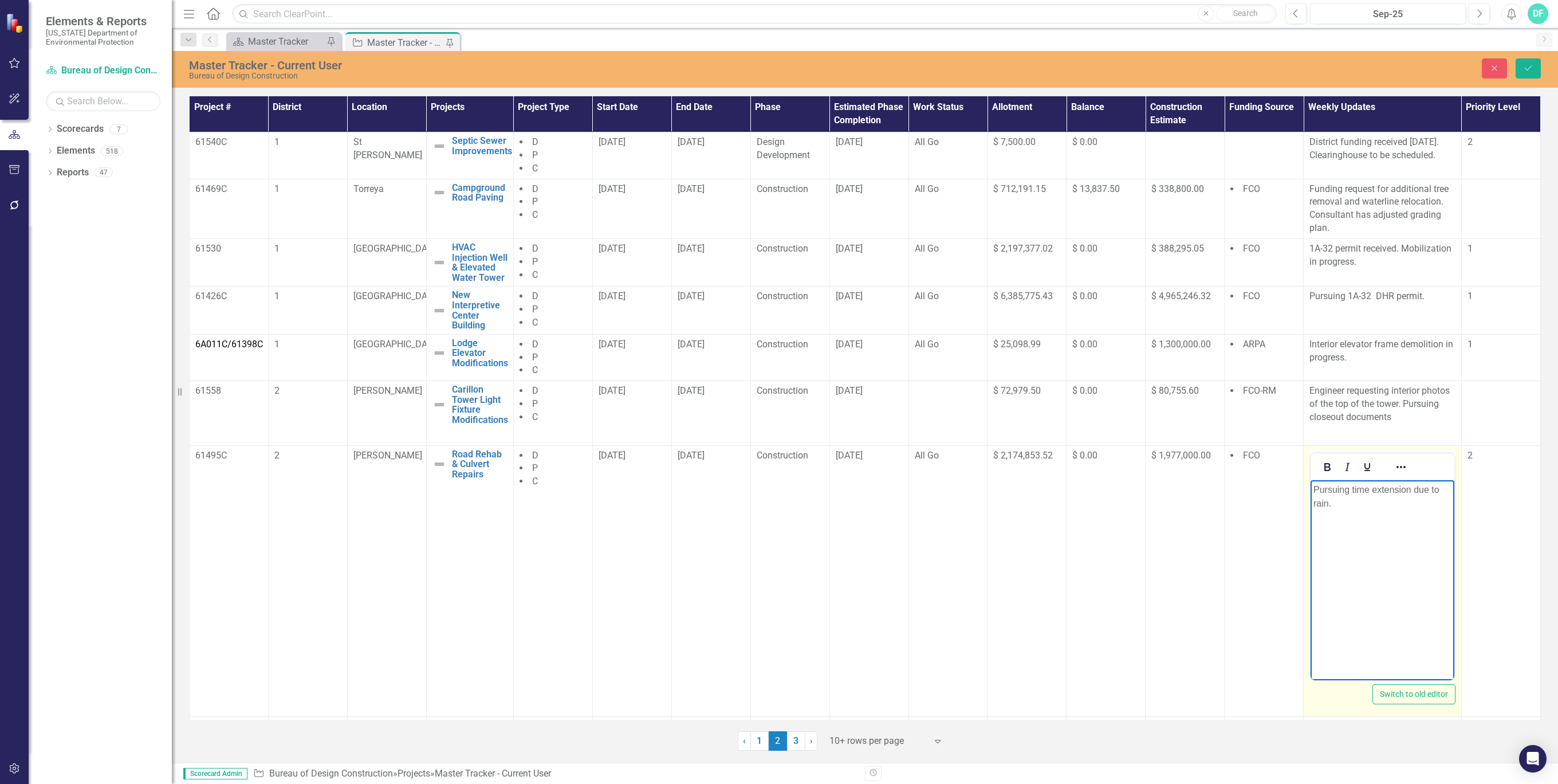
click at [1348, 506] on p "Pursuing time extension due to rain." at bounding box center [1382, 496] width 138 height 28
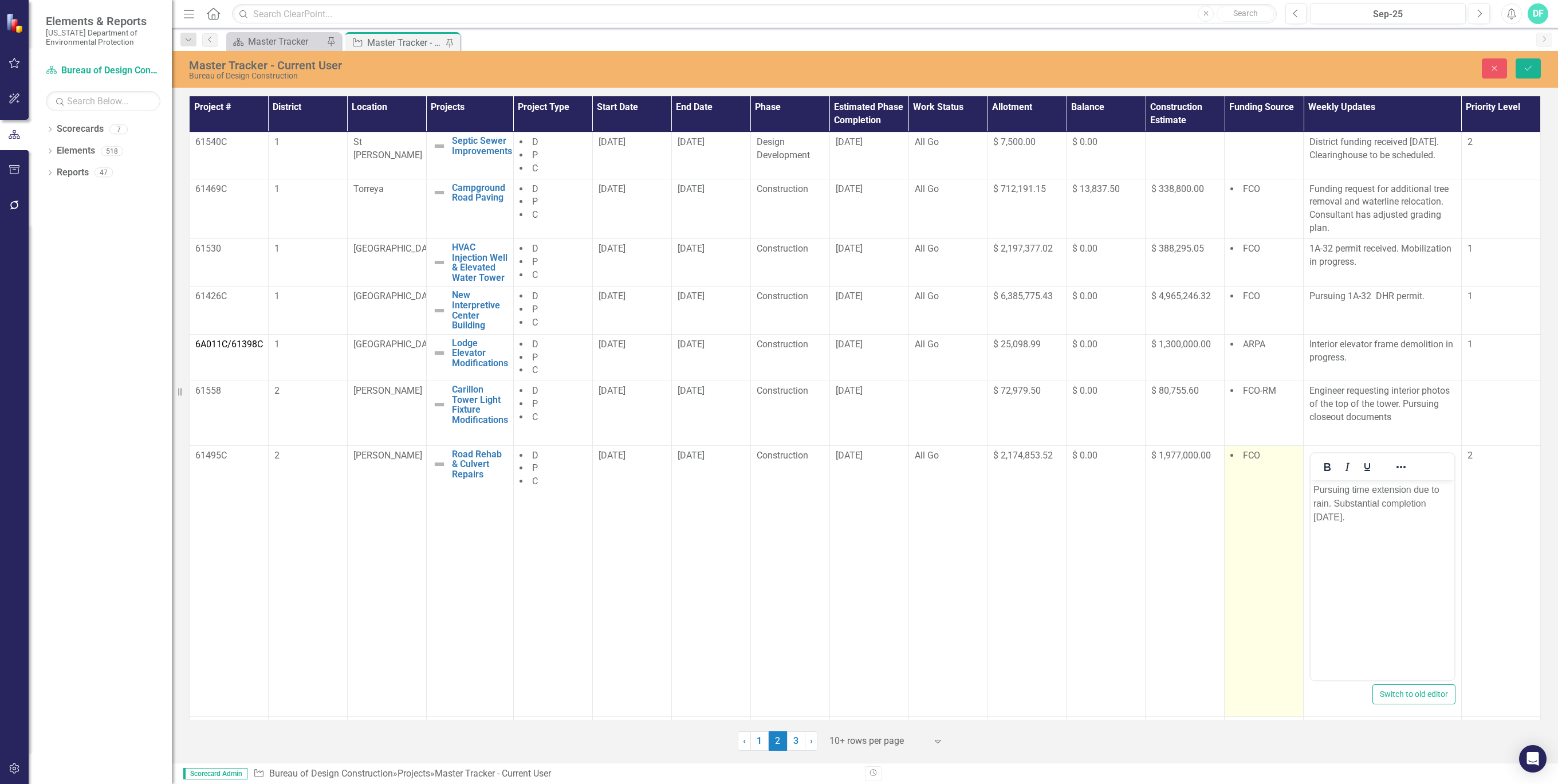
click at [1280, 575] on td "FCO" at bounding box center [1264, 581] width 79 height 271
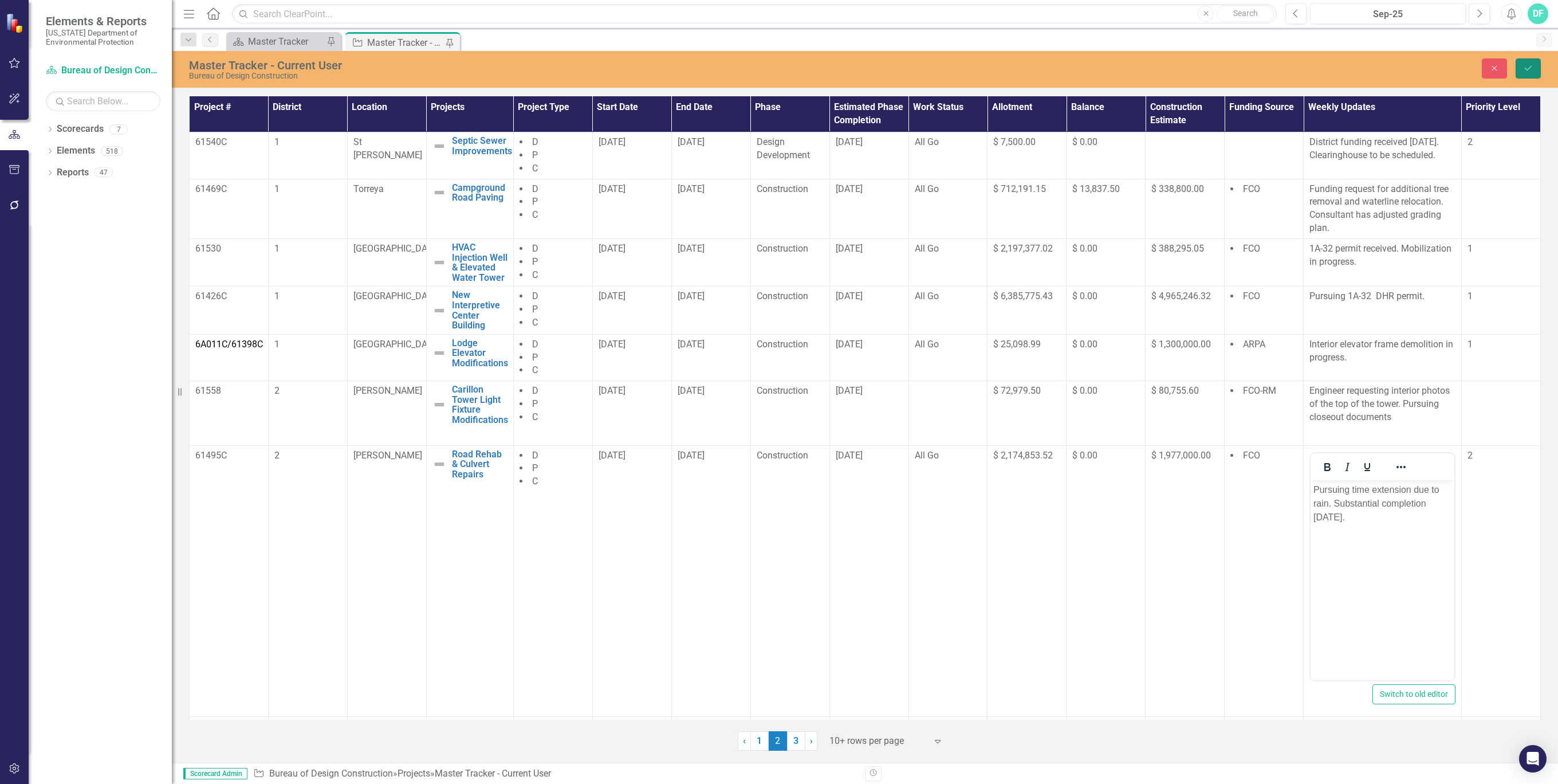
click at [1524, 67] on icon "Save" at bounding box center [1528, 68] width 10 height 8
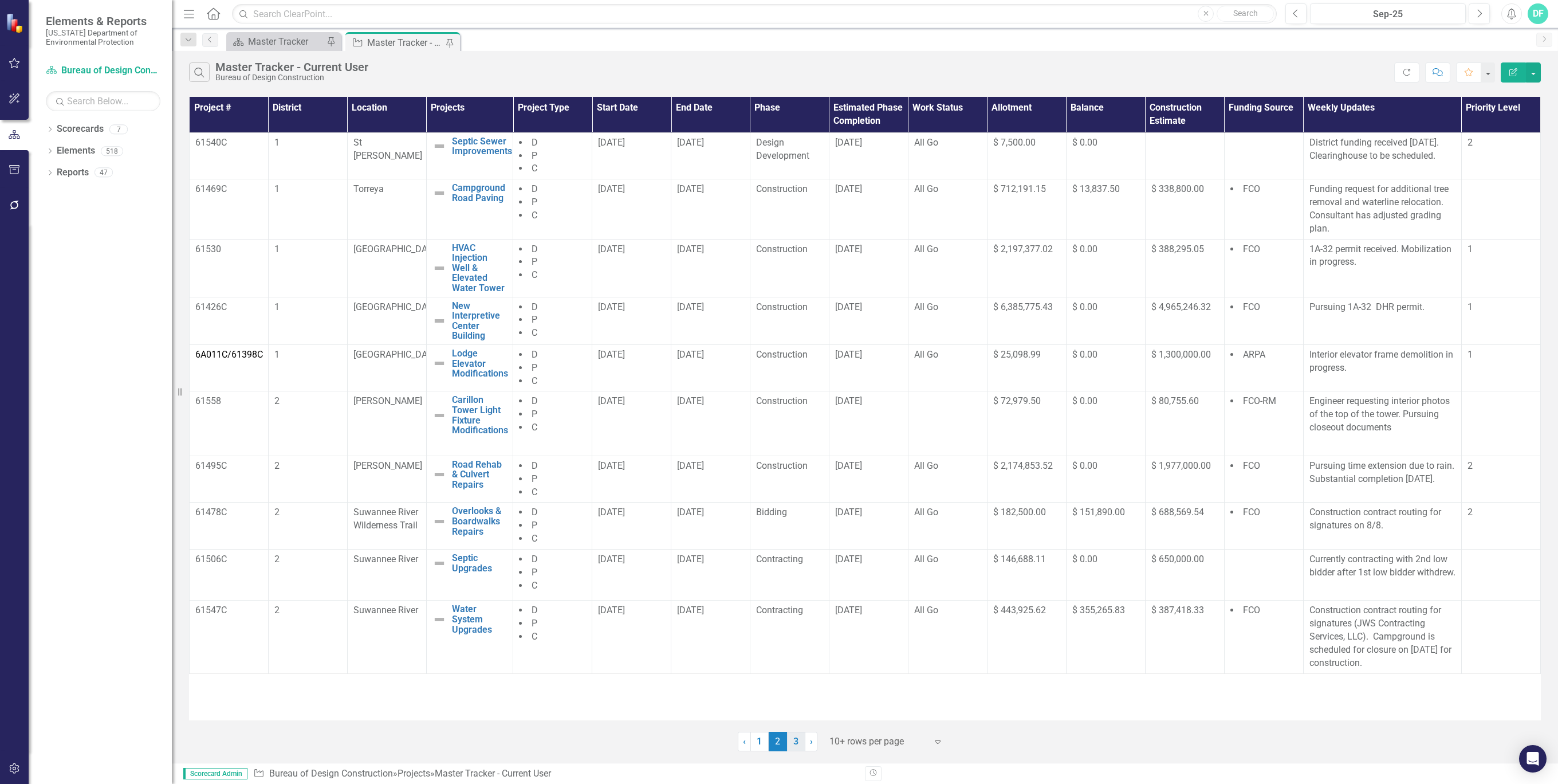
click at [800, 737] on link "3" at bounding box center [796, 741] width 18 height 19
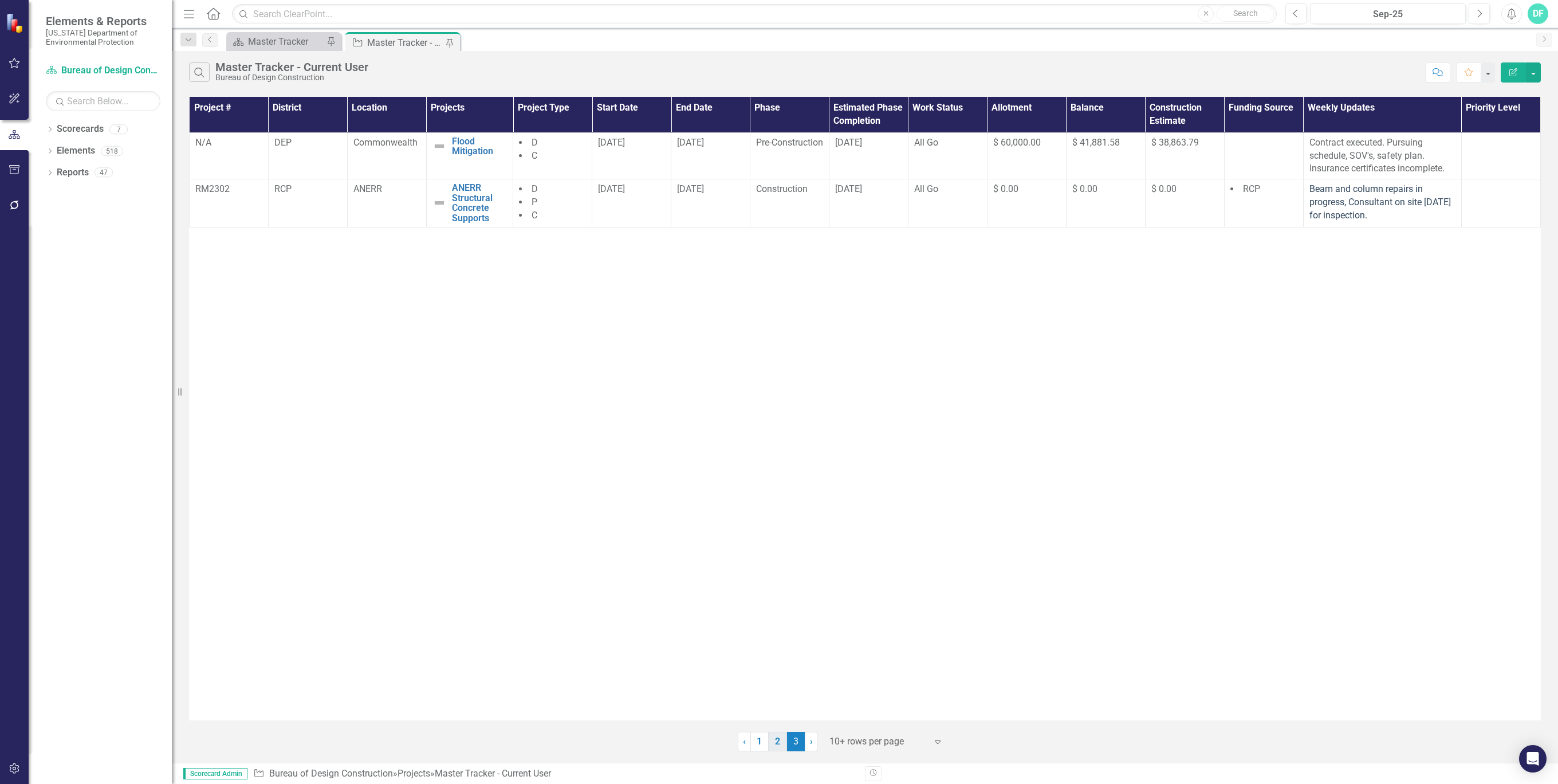
click at [774, 738] on link "2" at bounding box center [778, 741] width 18 height 19
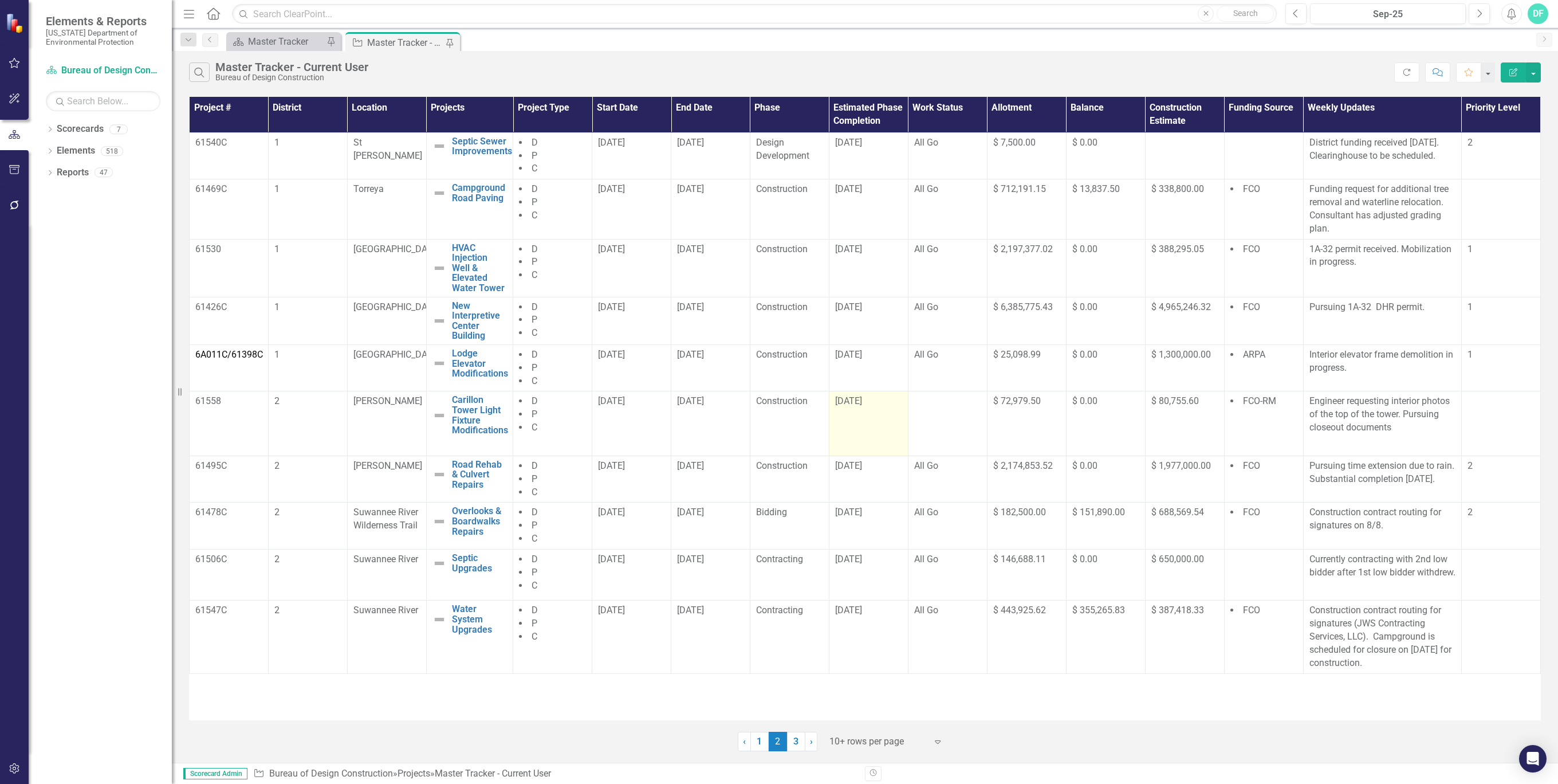
click at [876, 399] on div "[DATE]" at bounding box center [869, 401] width 67 height 13
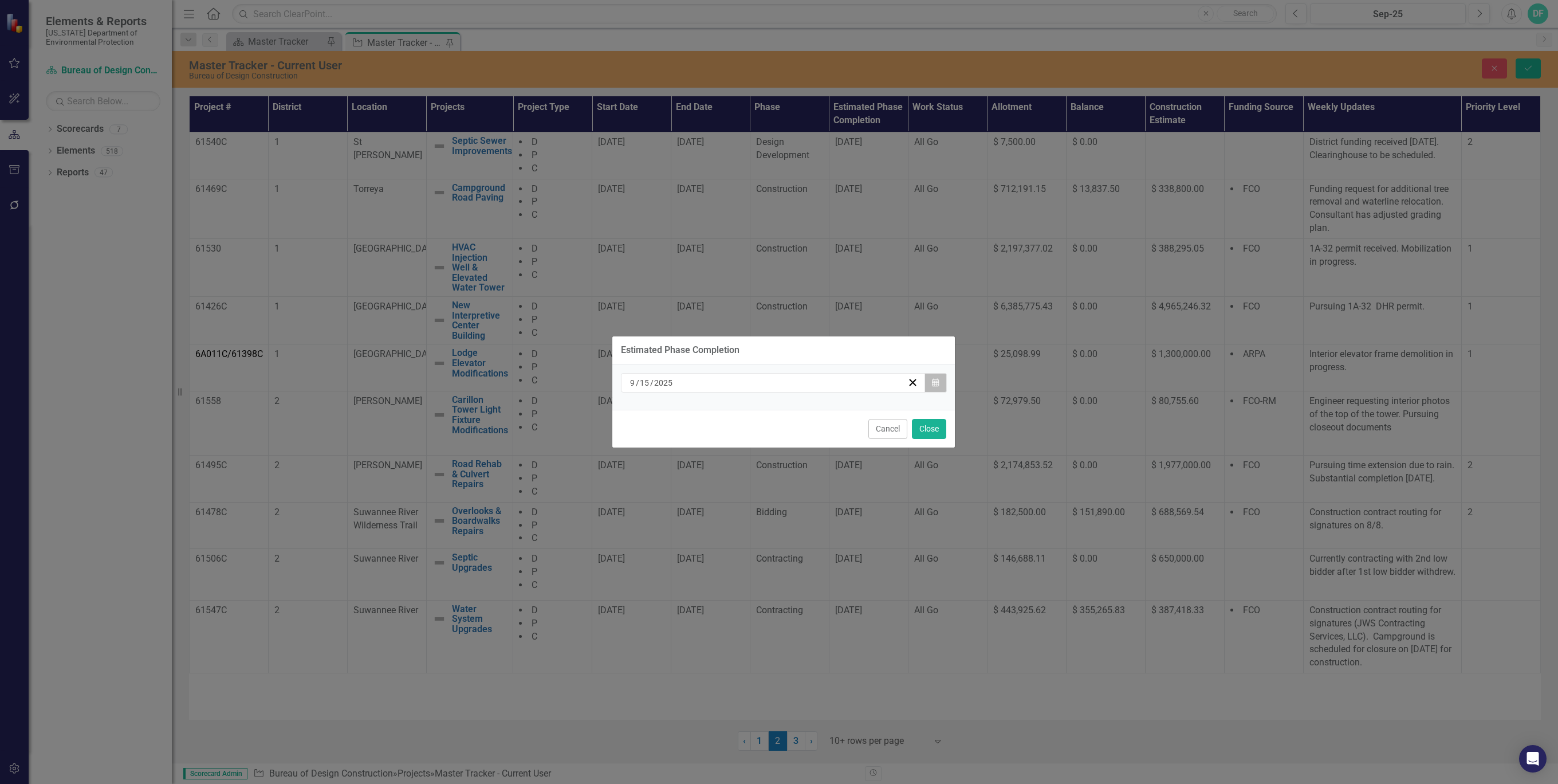
click at [936, 383] on icon "Calendar" at bounding box center [936, 382] width 7 height 8
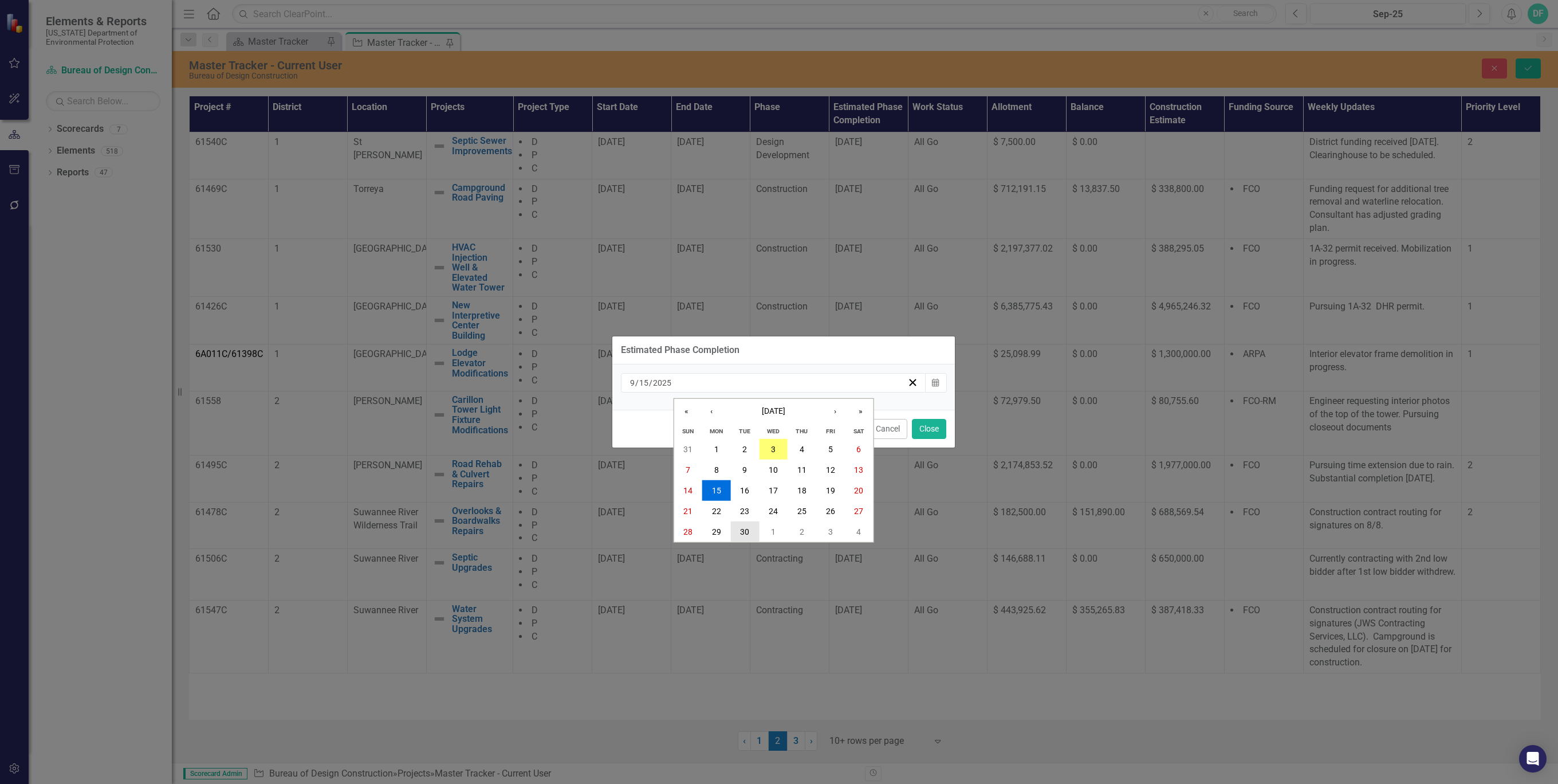
click at [744, 531] on abbr "30" at bounding box center [745, 532] width 9 height 9
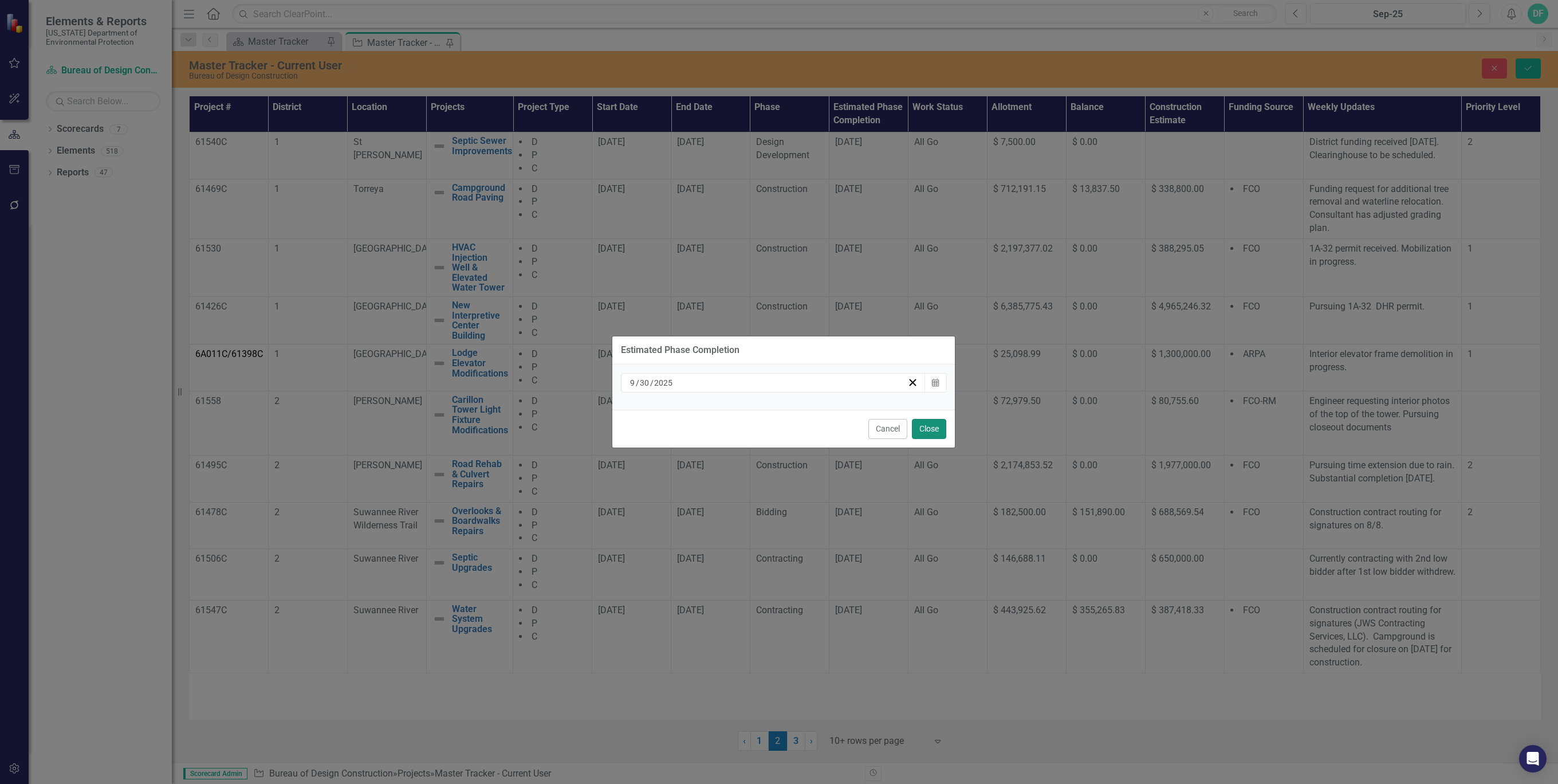
click at [932, 429] on button "Close" at bounding box center [929, 429] width 35 height 20
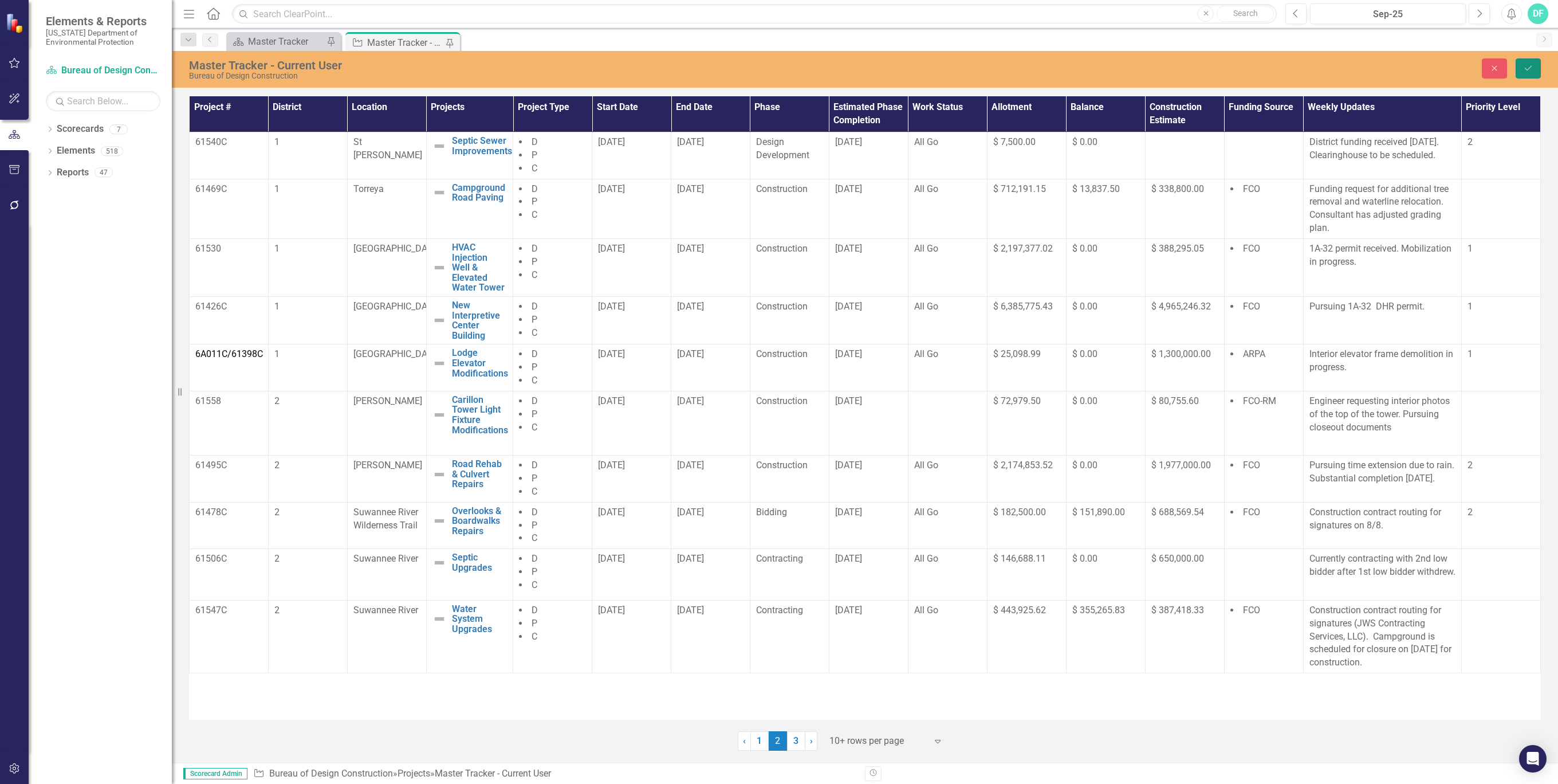
click at [1534, 73] on button "Save" at bounding box center [1528, 68] width 25 height 20
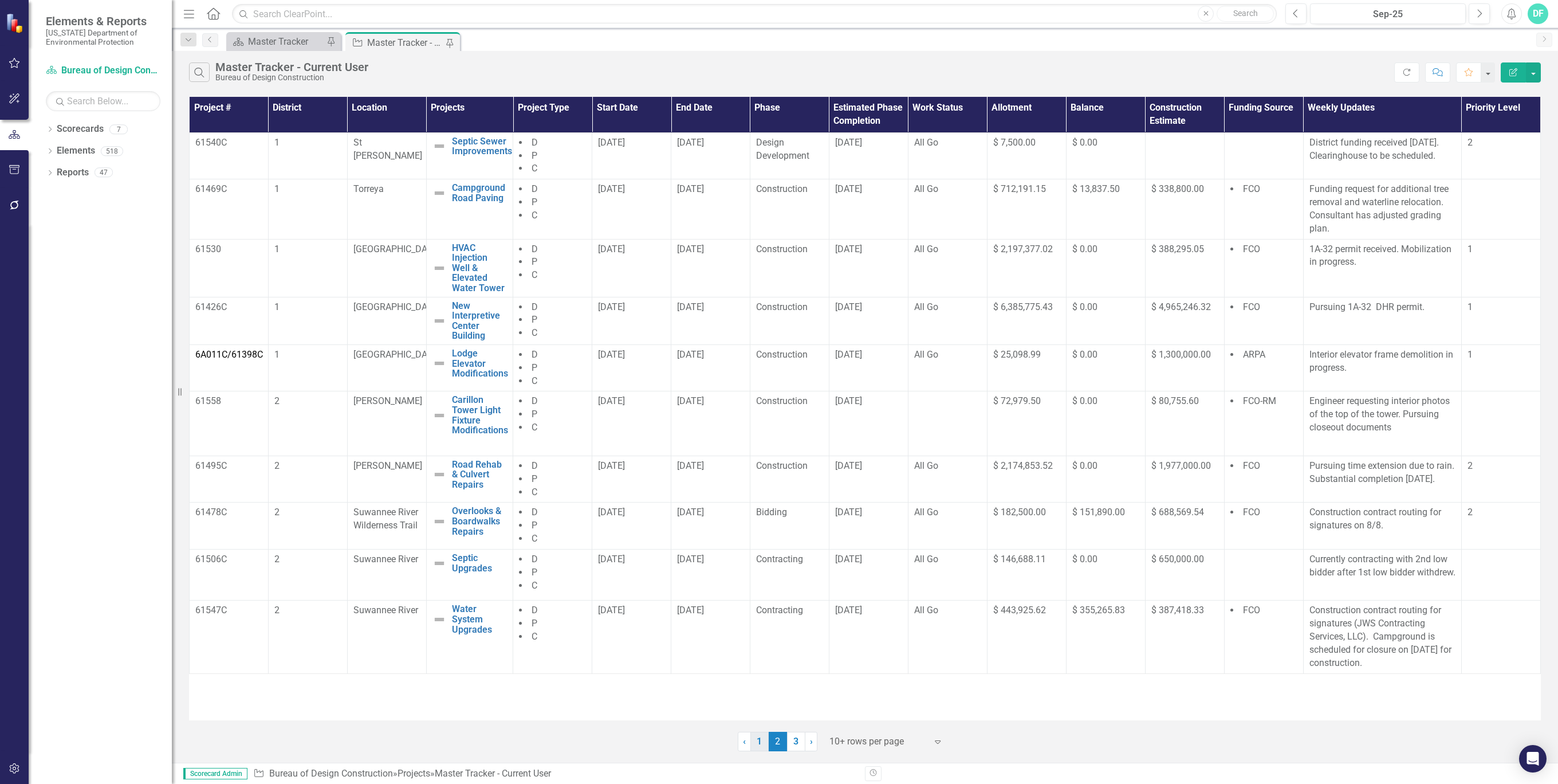
click at [755, 740] on link "1" at bounding box center [759, 741] width 18 height 19
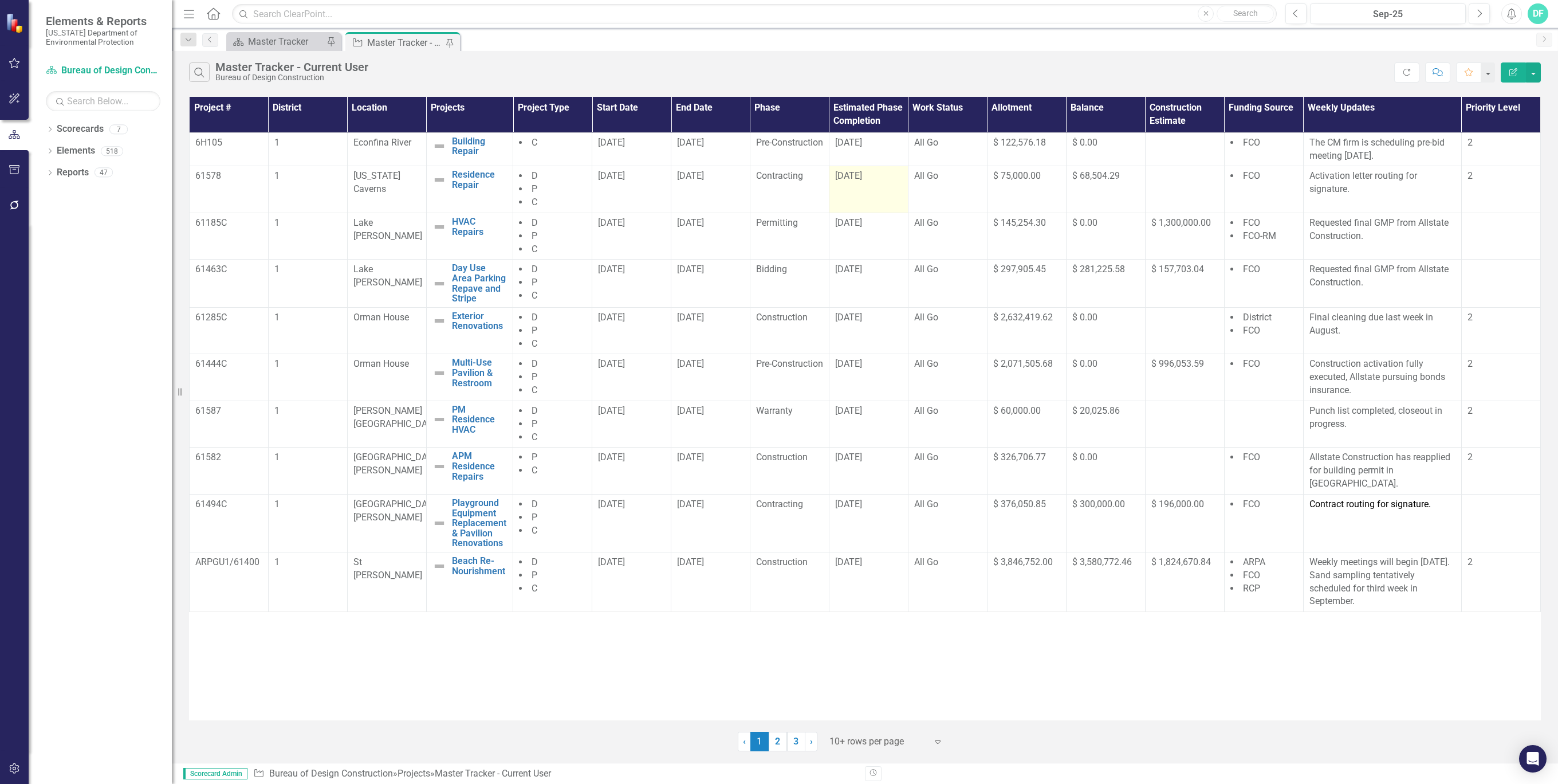
click at [888, 182] on div "[DATE]" at bounding box center [869, 175] width 67 height 13
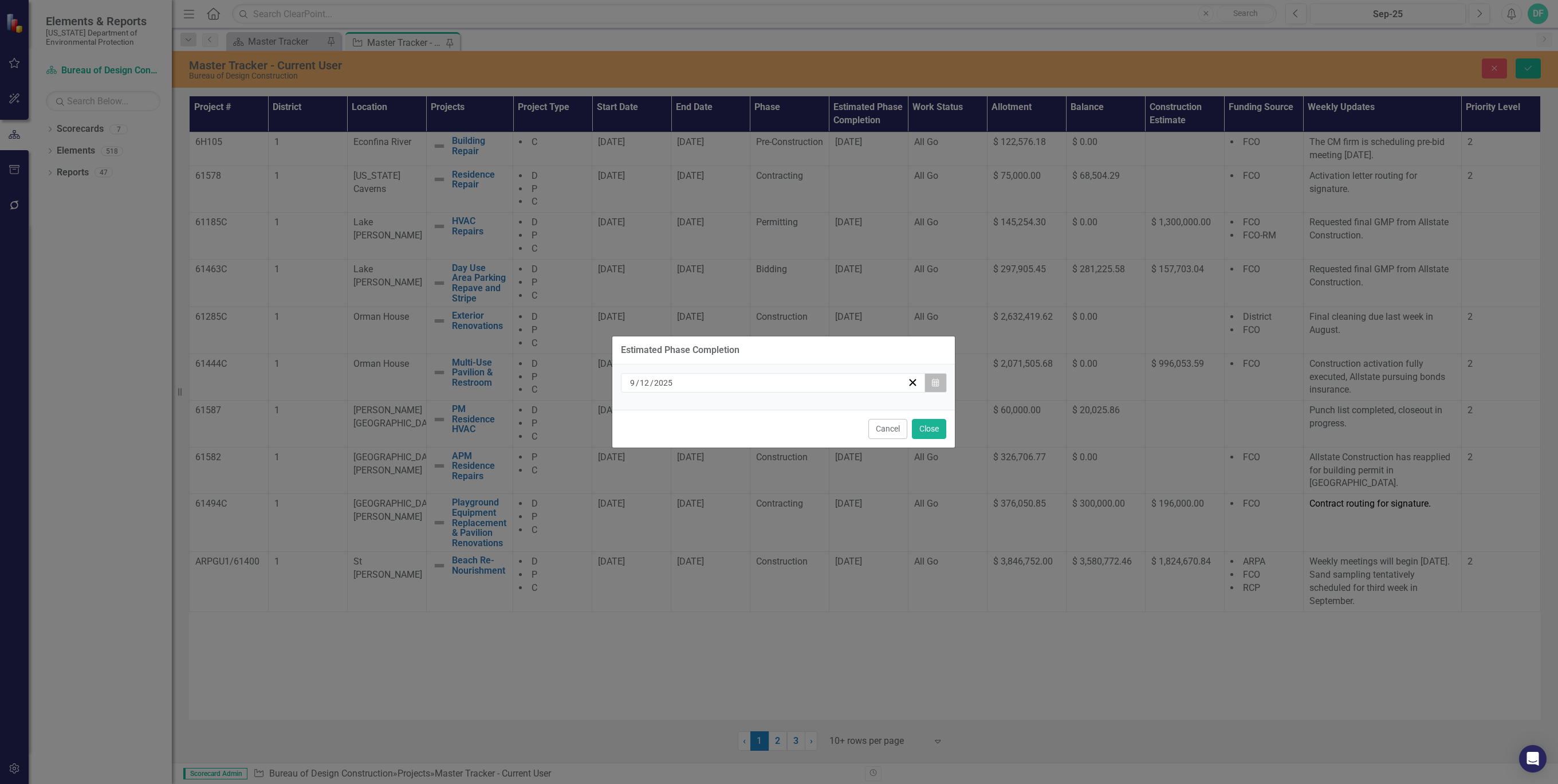
click at [932, 382] on icon "button" at bounding box center [936, 382] width 7 height 8
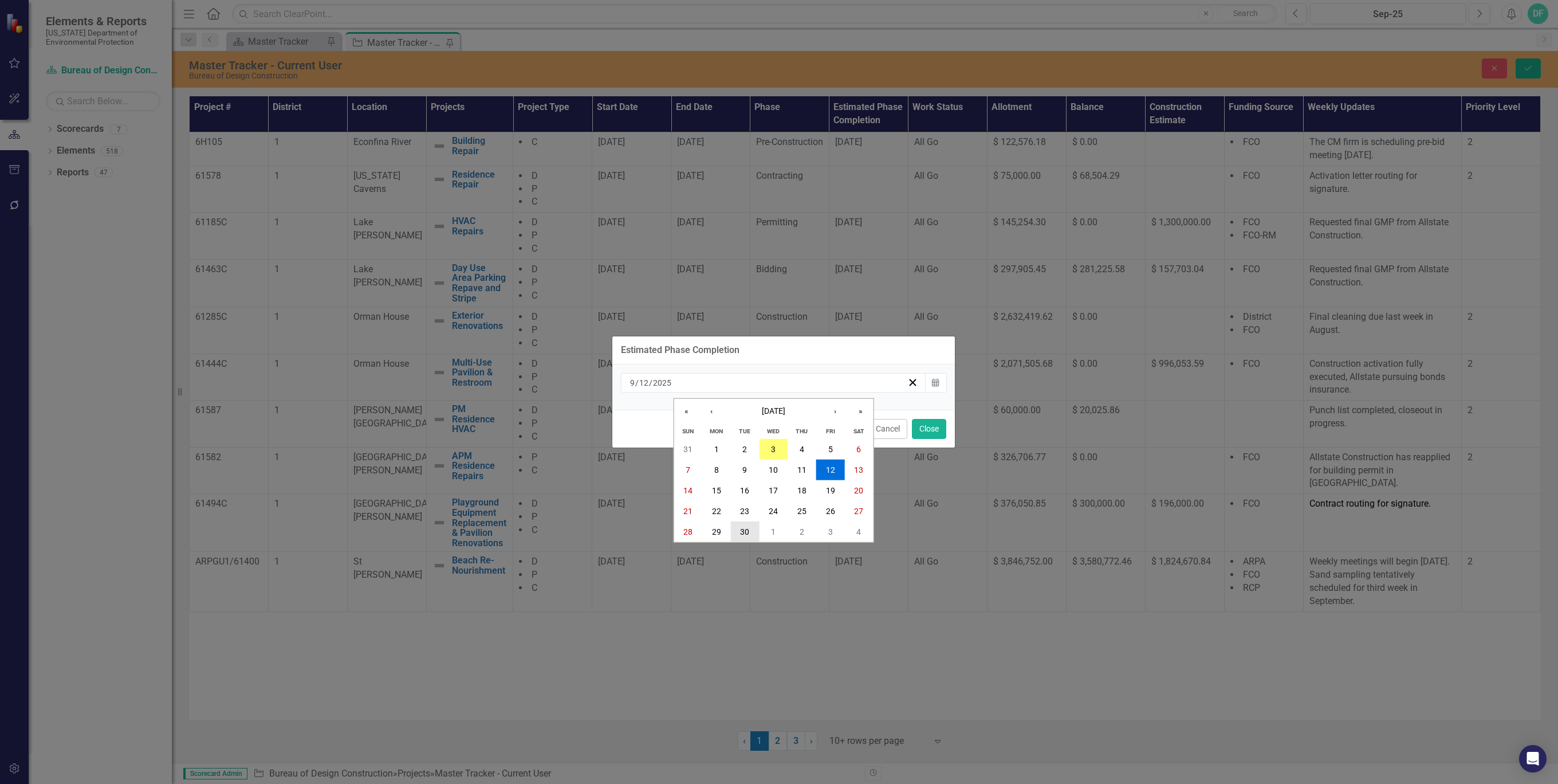
click at [742, 533] on abbr "30" at bounding box center [745, 532] width 9 height 9
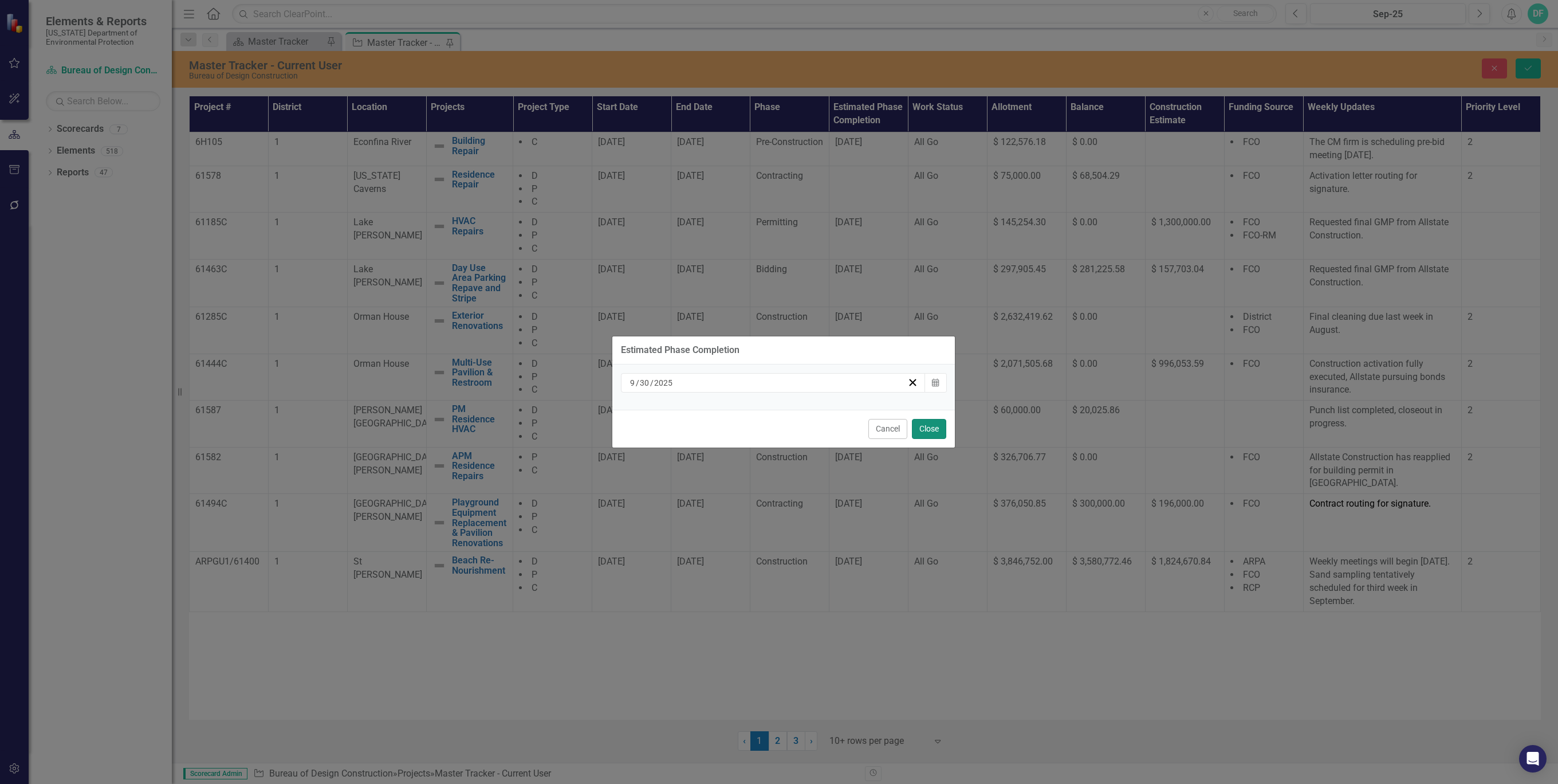
click at [928, 429] on button "Close" at bounding box center [929, 429] width 35 height 20
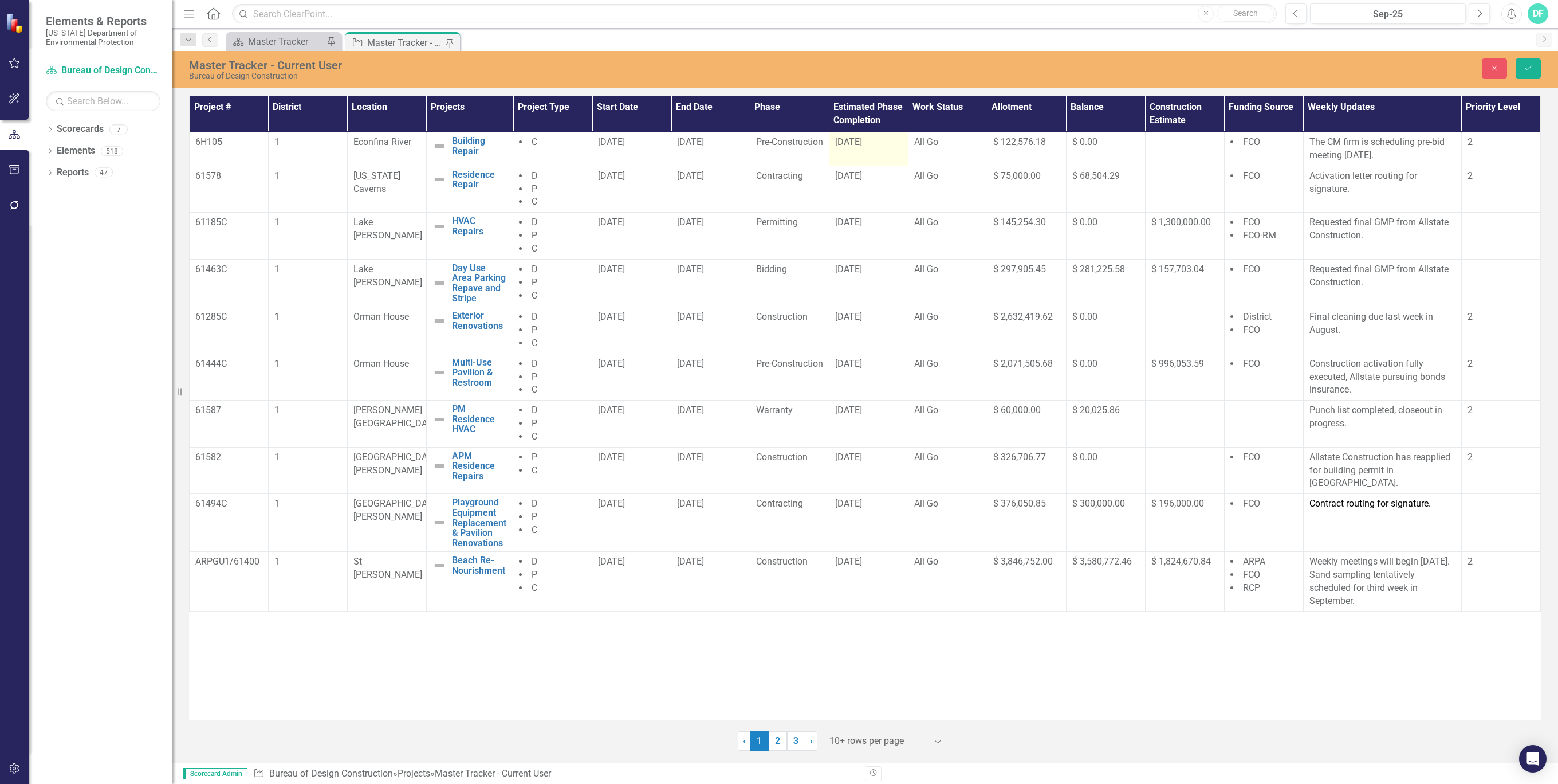
click at [887, 142] on div "[DATE]" at bounding box center [869, 142] width 67 height 13
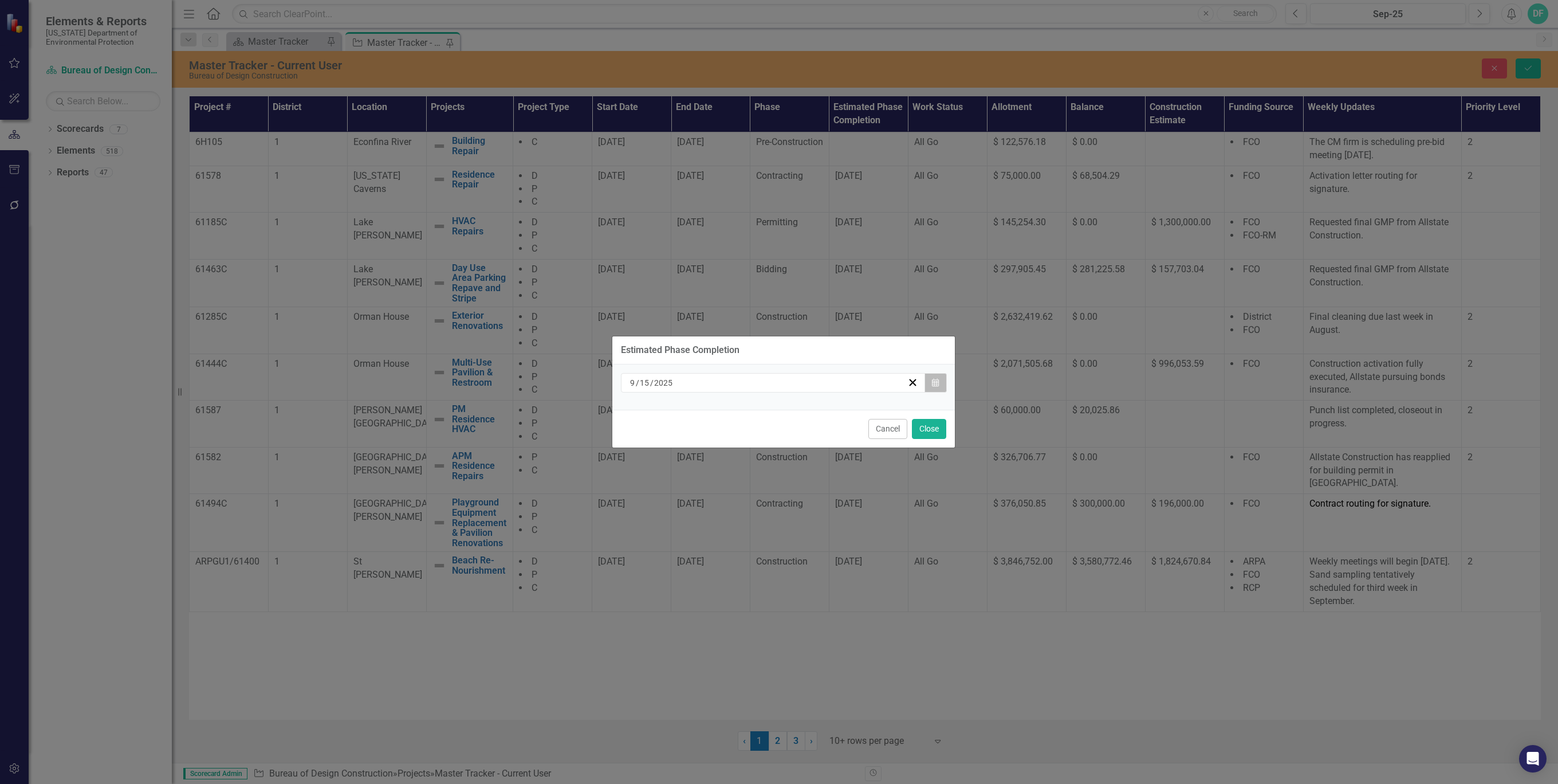
click at [933, 382] on icon "Calendar" at bounding box center [936, 382] width 7 height 8
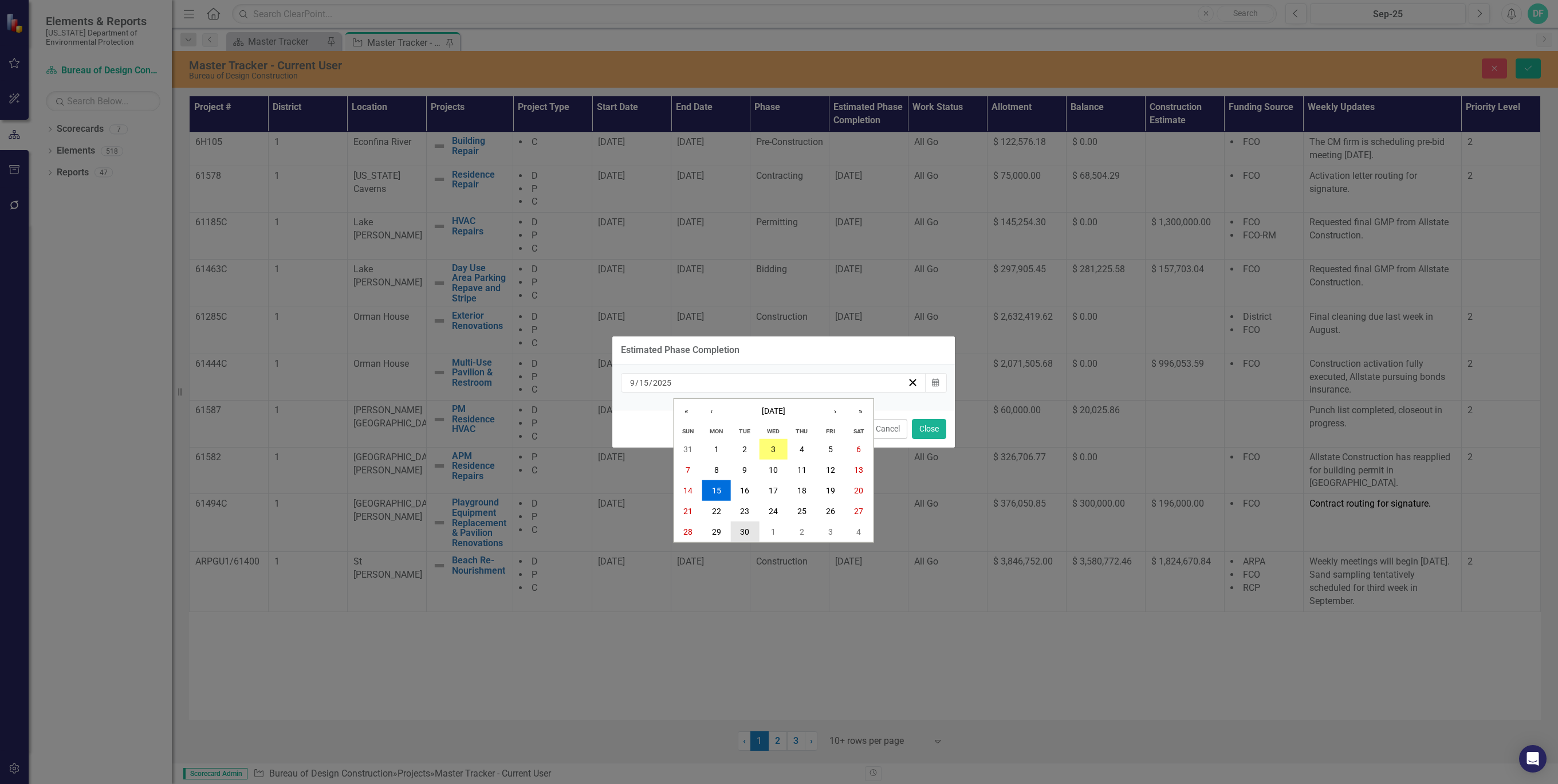
click at [749, 531] on abbr "30" at bounding box center [745, 532] width 9 height 9
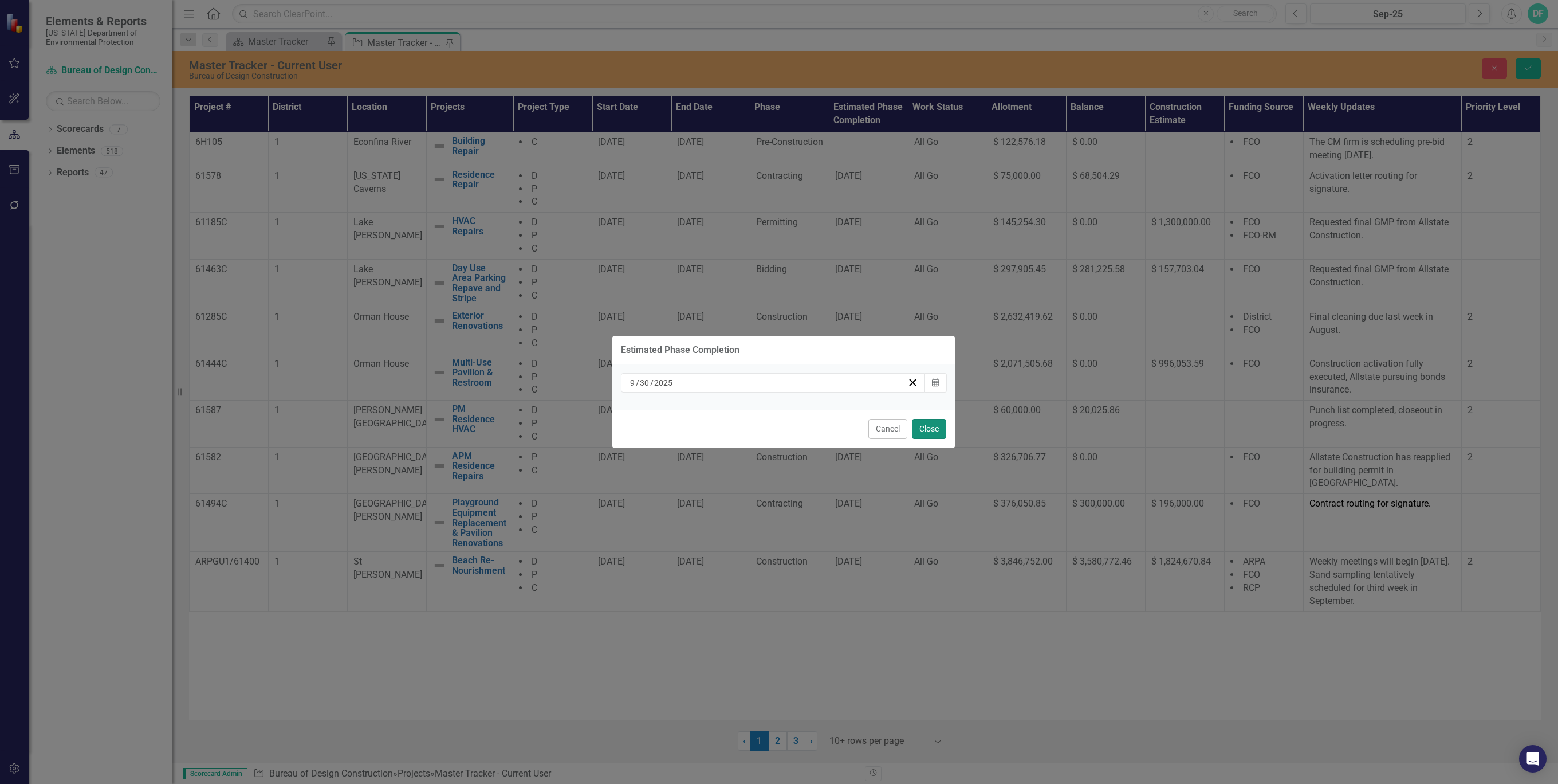
click at [932, 427] on button "Close" at bounding box center [929, 429] width 35 height 20
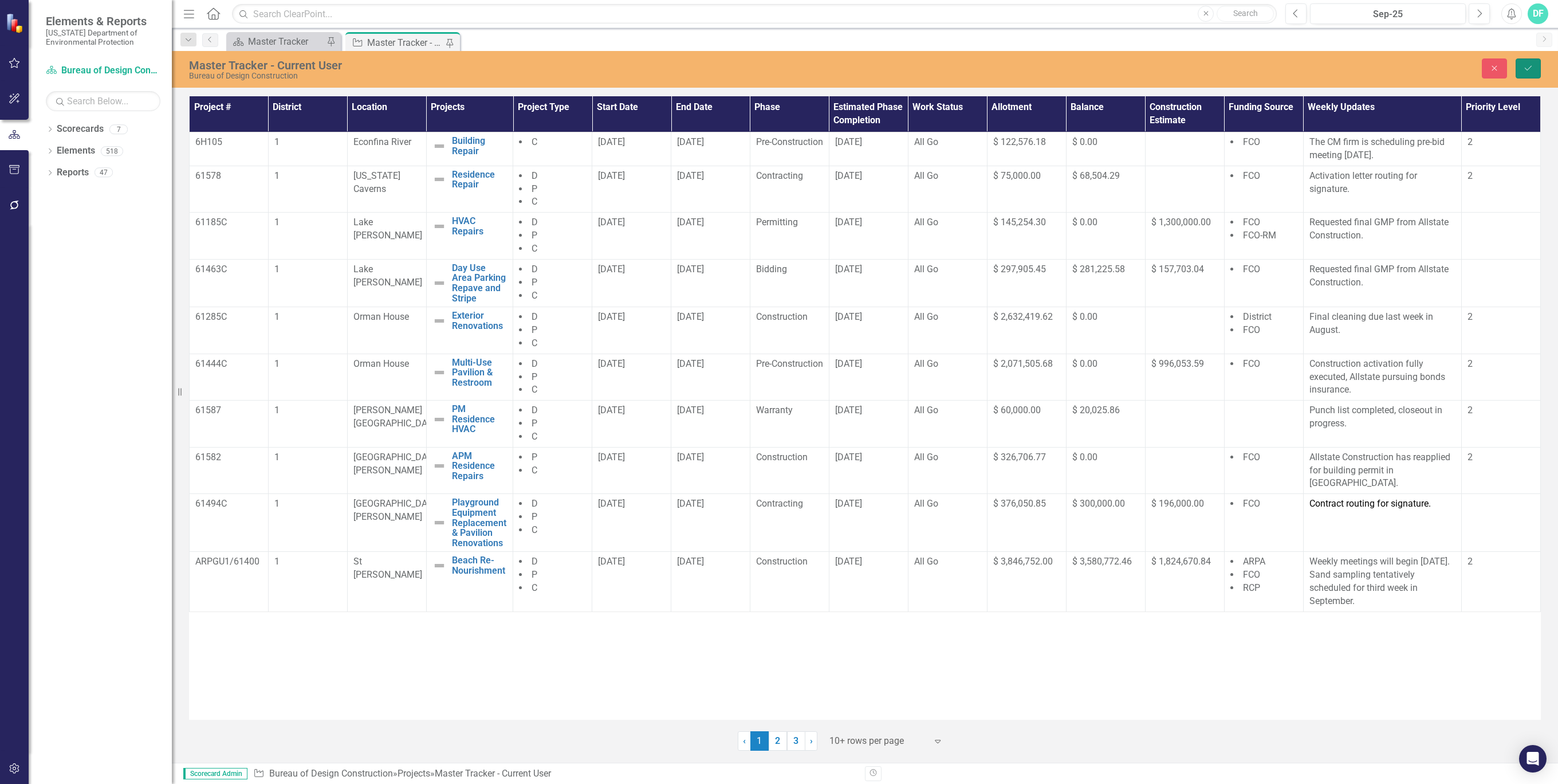
click at [1526, 75] on button "Save" at bounding box center [1528, 68] width 25 height 20
